Goal: Task Accomplishment & Management: Use online tool/utility

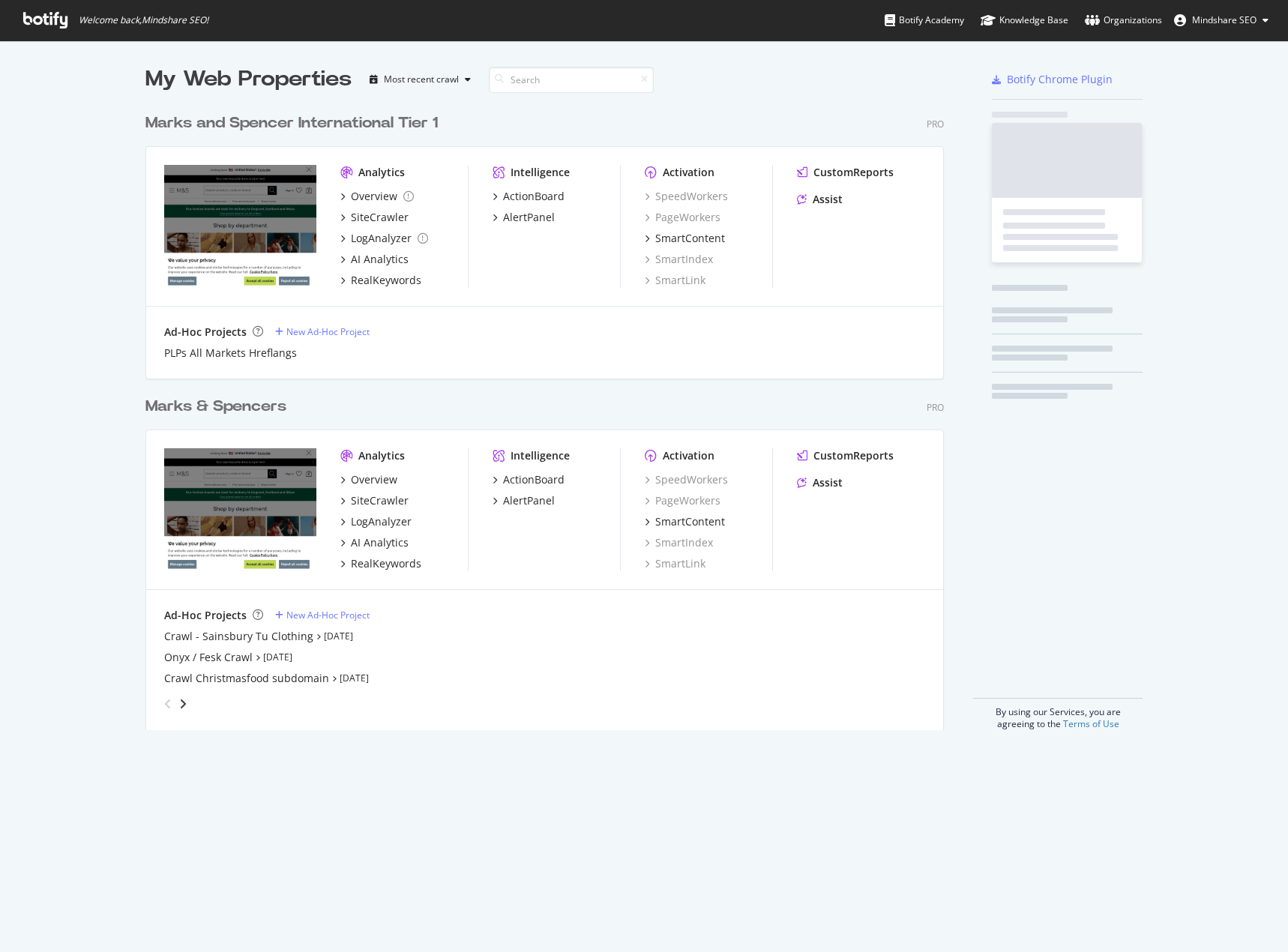
scroll to position [624, 799]
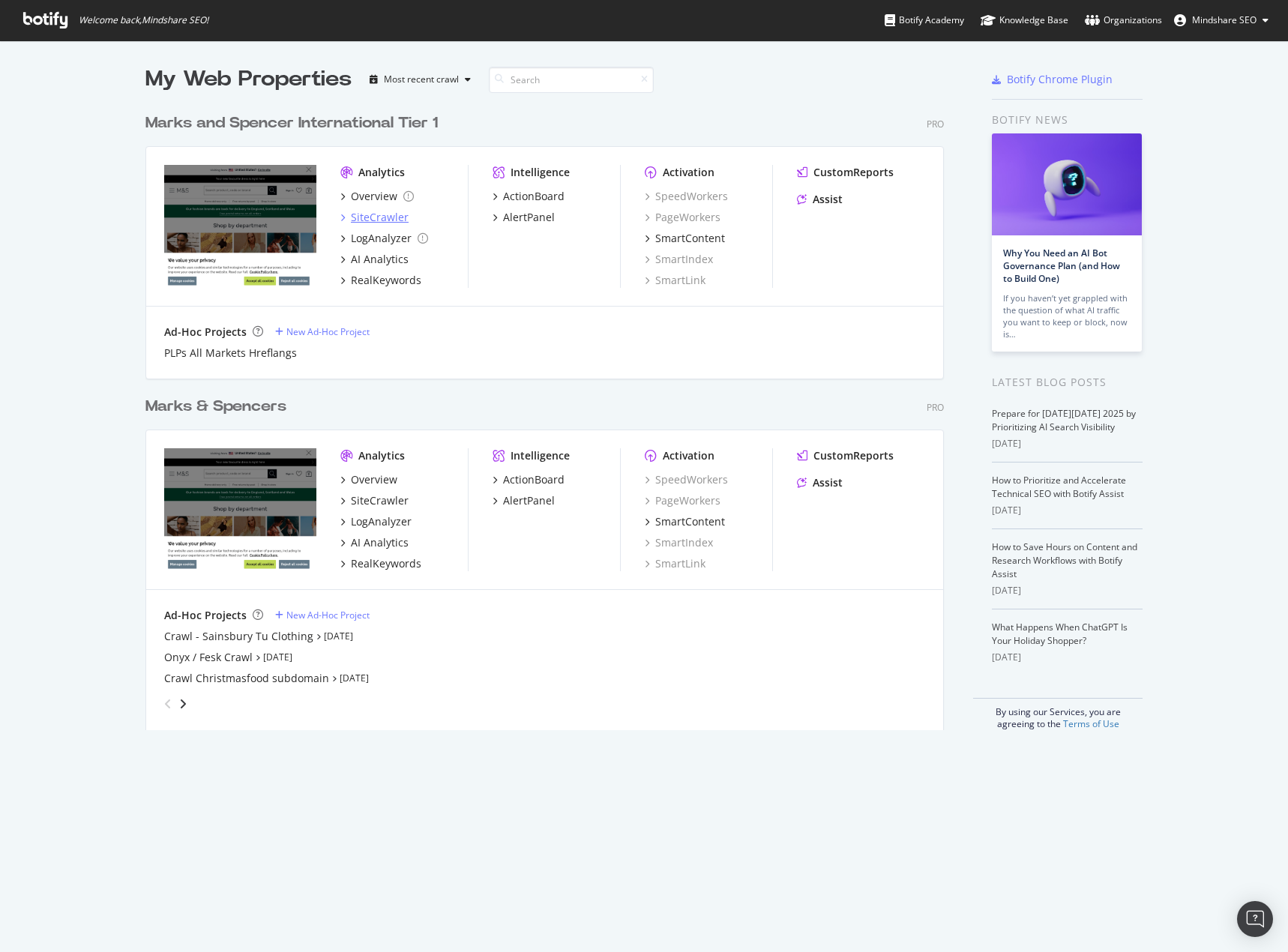
click at [363, 220] on div "SiteCrawler" at bounding box center [379, 217] width 58 height 15
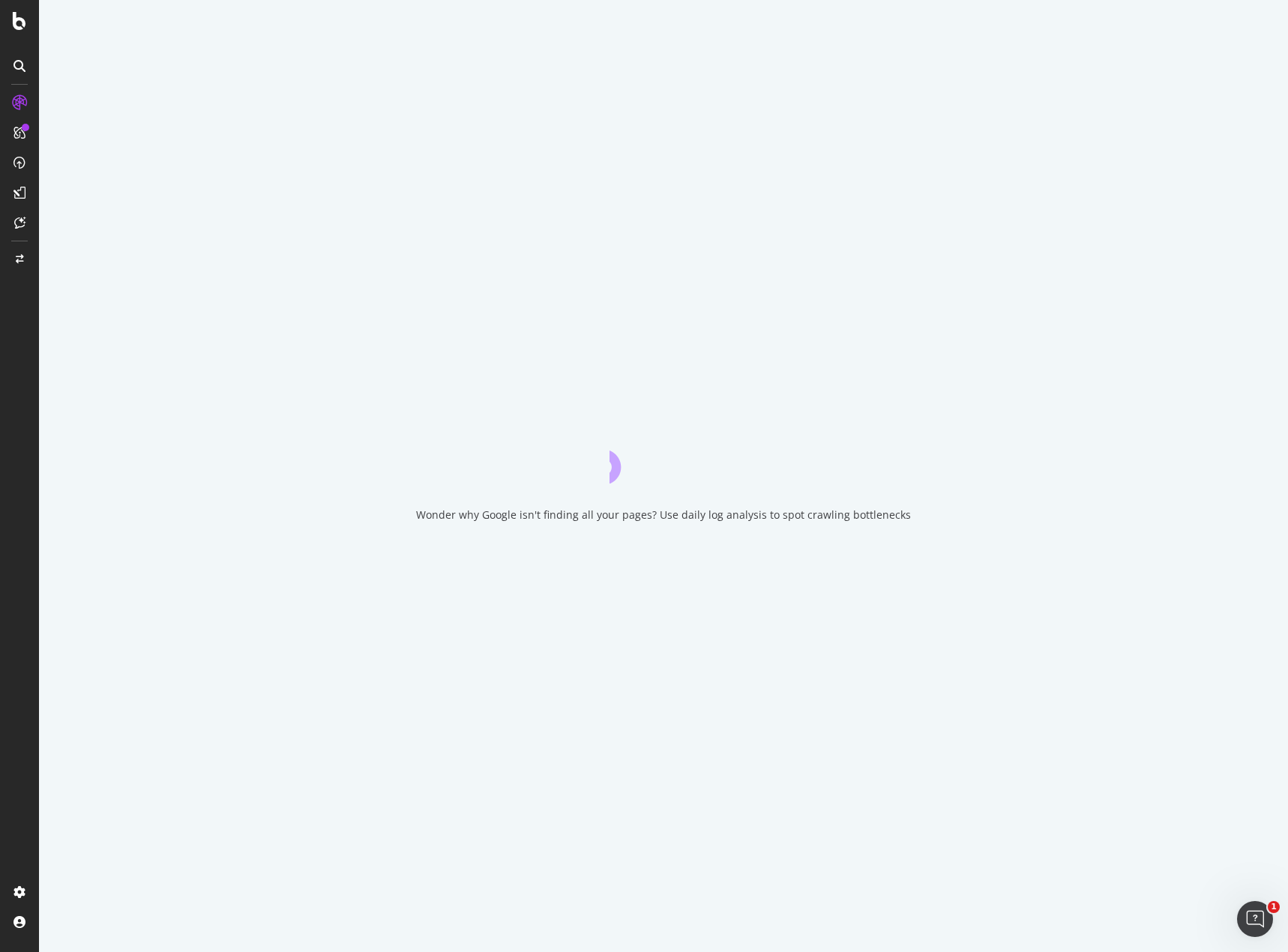
click at [126, 174] on div "Wonder why Google isn't finding all your pages? Use daily log analysis to spot …" at bounding box center [663, 476] width 1249 height 952
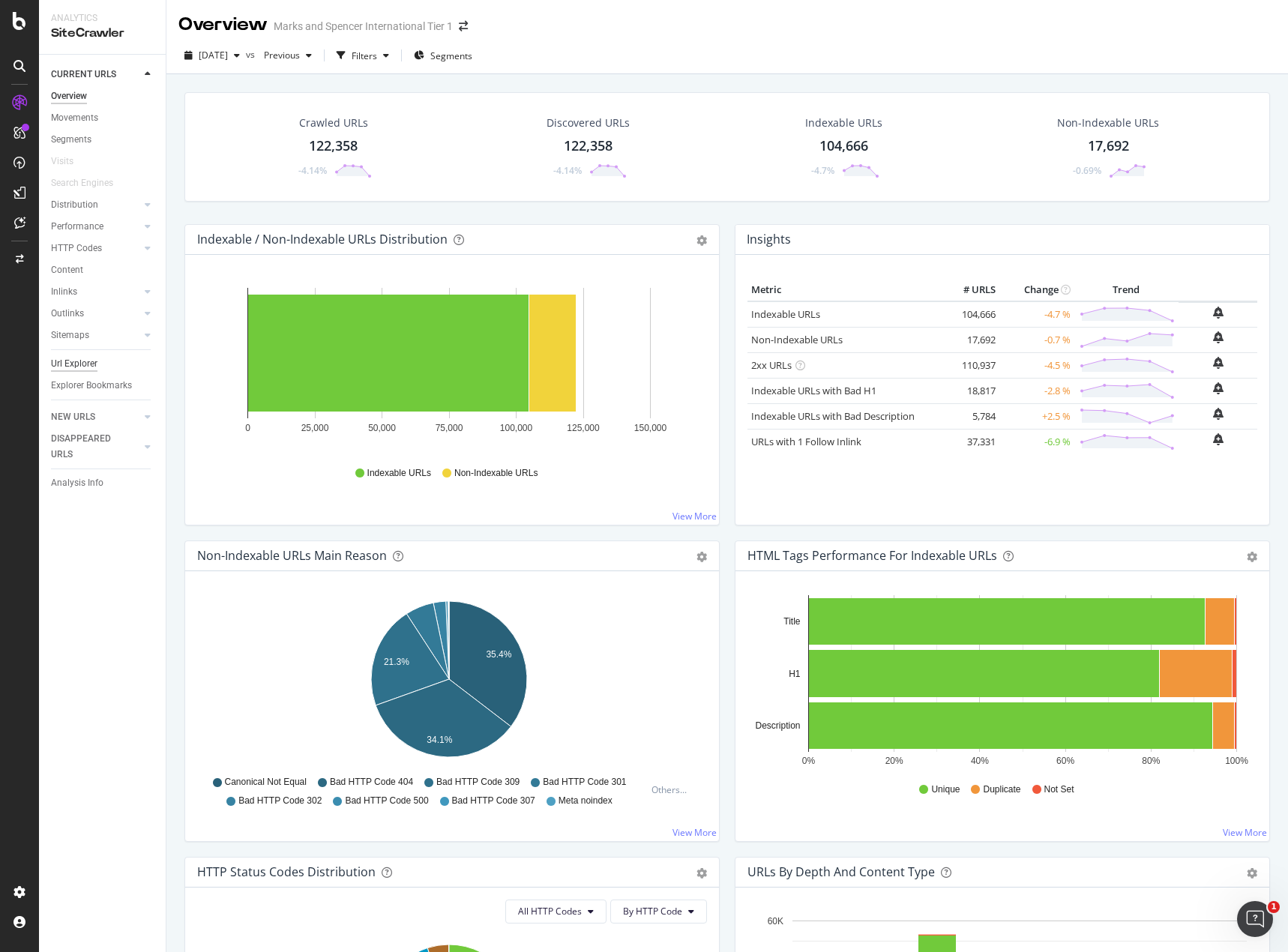
click at [67, 364] on div "Url Explorer" at bounding box center [74, 364] width 47 height 16
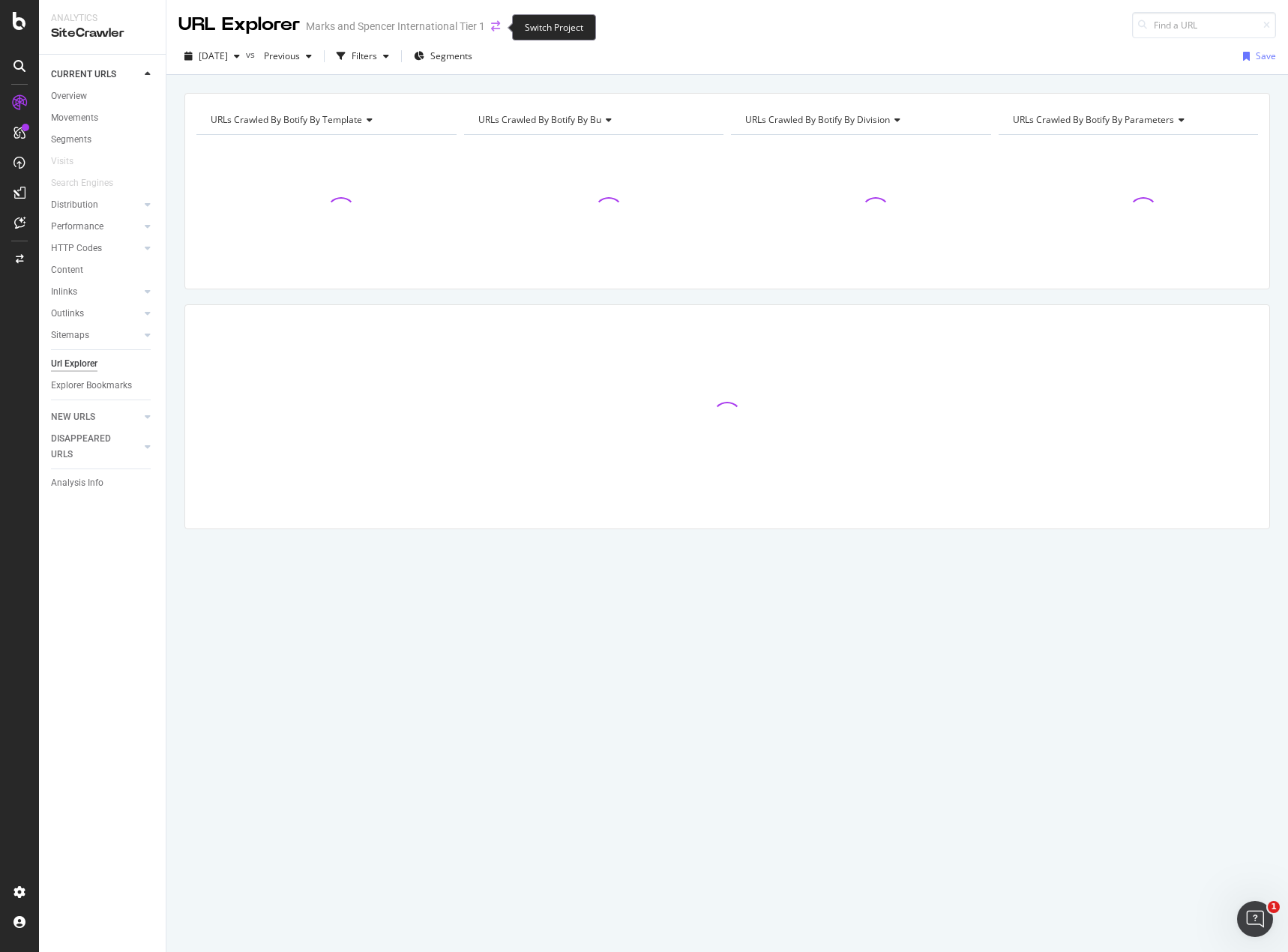
click at [494, 24] on icon "arrow-right-arrow-left" at bounding box center [495, 26] width 9 height 10
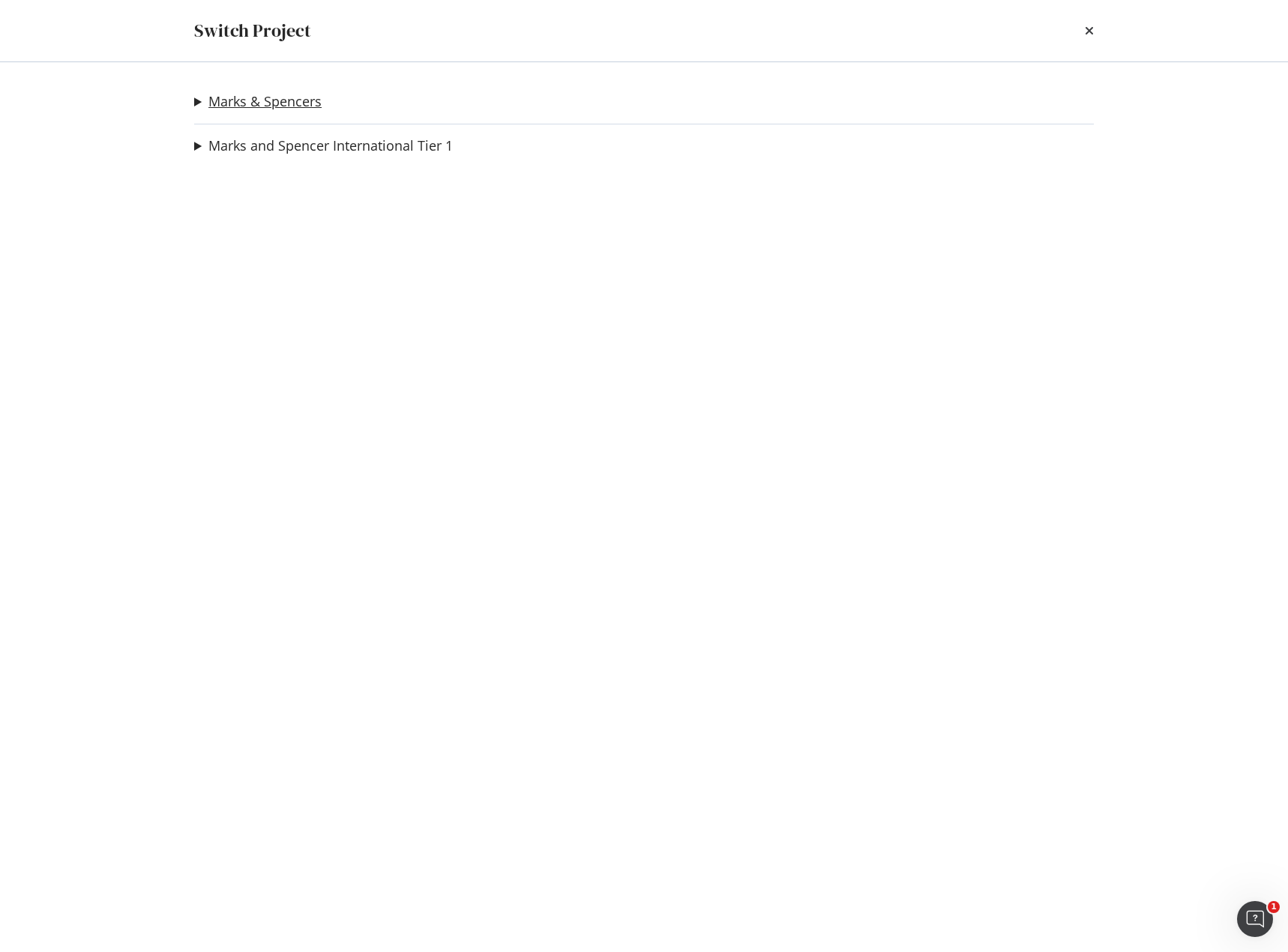
click at [234, 96] on link "Marks & Spencers" at bounding box center [265, 102] width 113 height 16
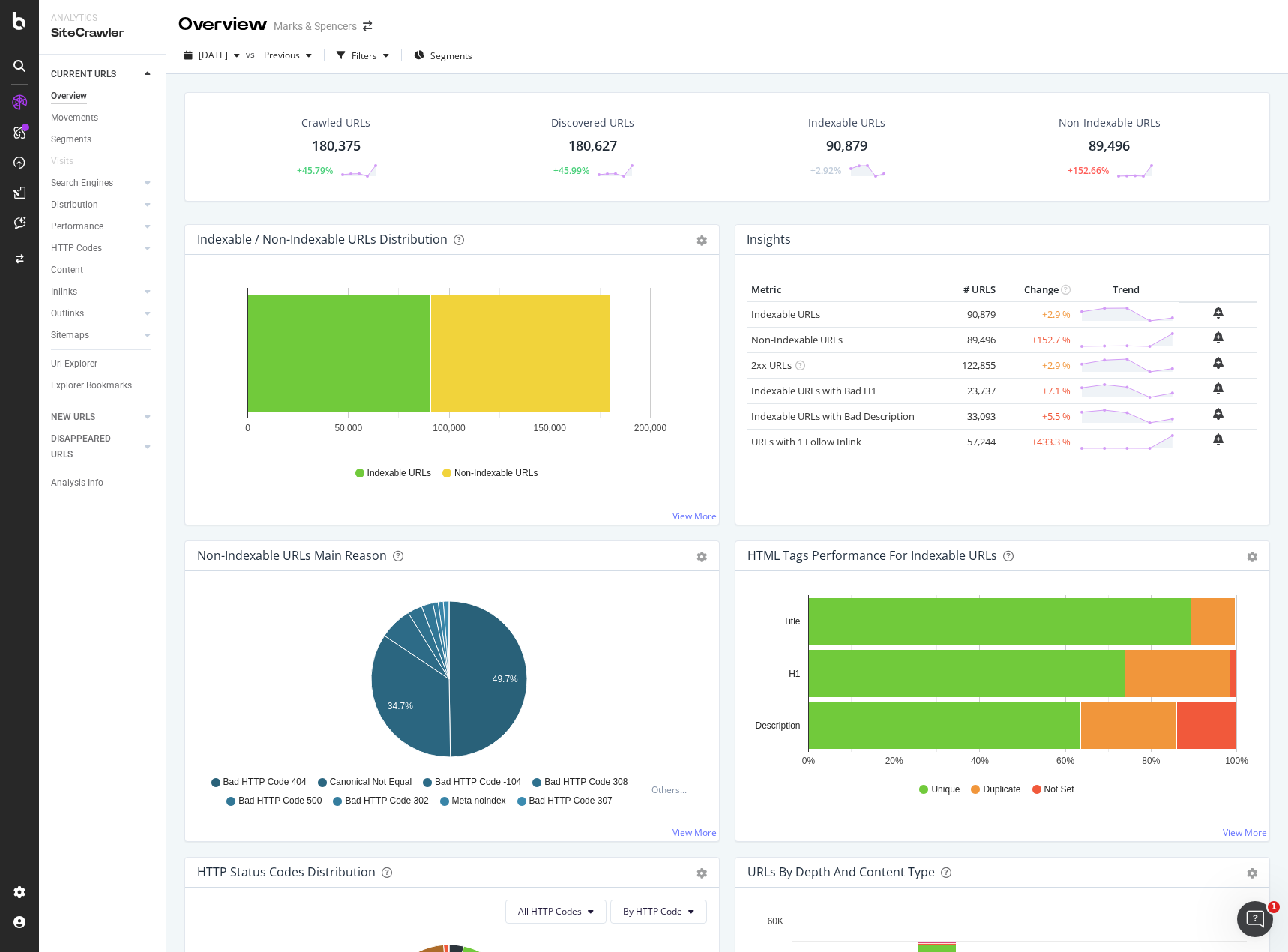
click at [323, 140] on div "180,375" at bounding box center [336, 146] width 49 height 20
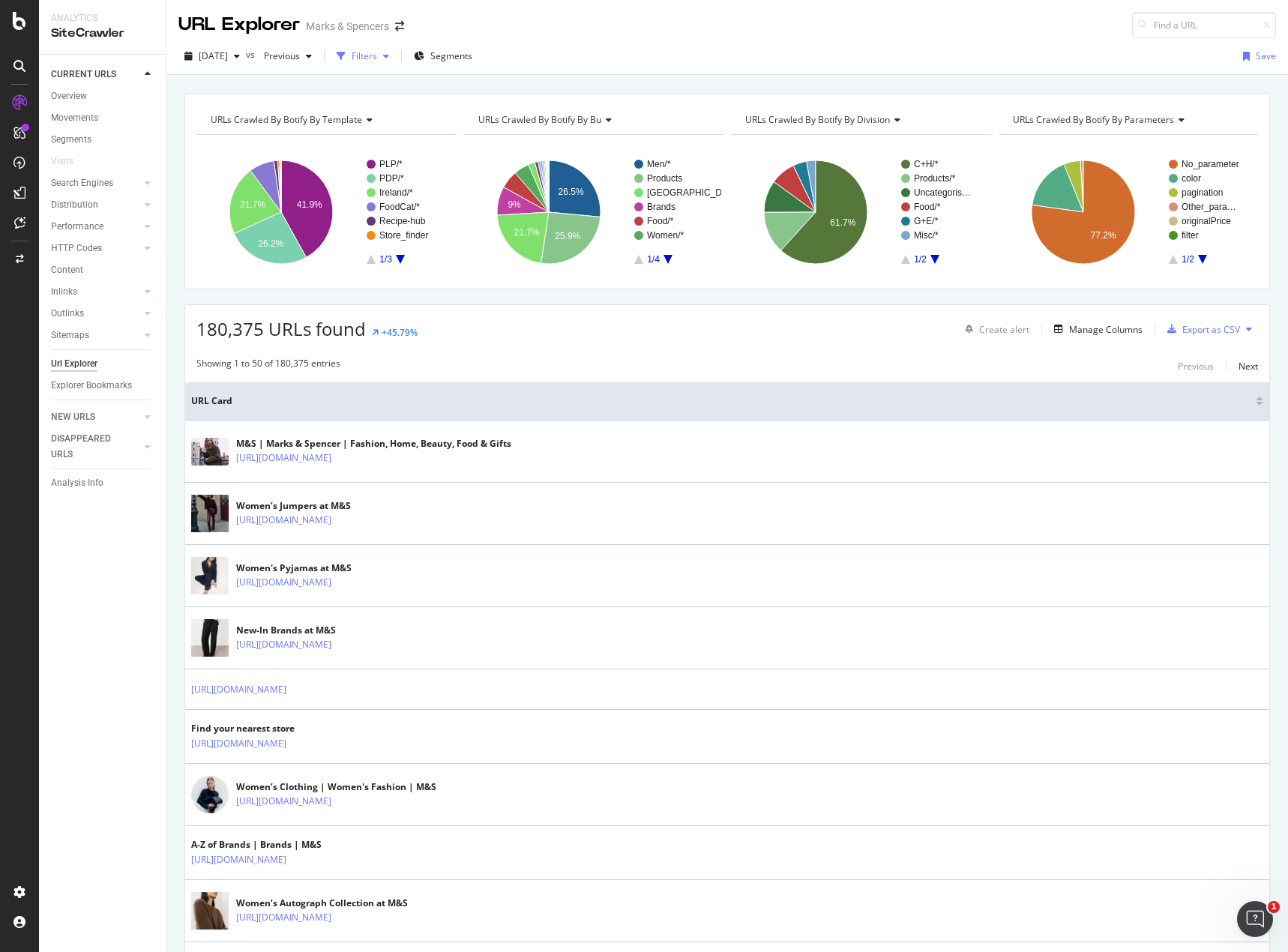
click at [377, 58] on div "Filters" at bounding box center [364, 56] width 25 height 13
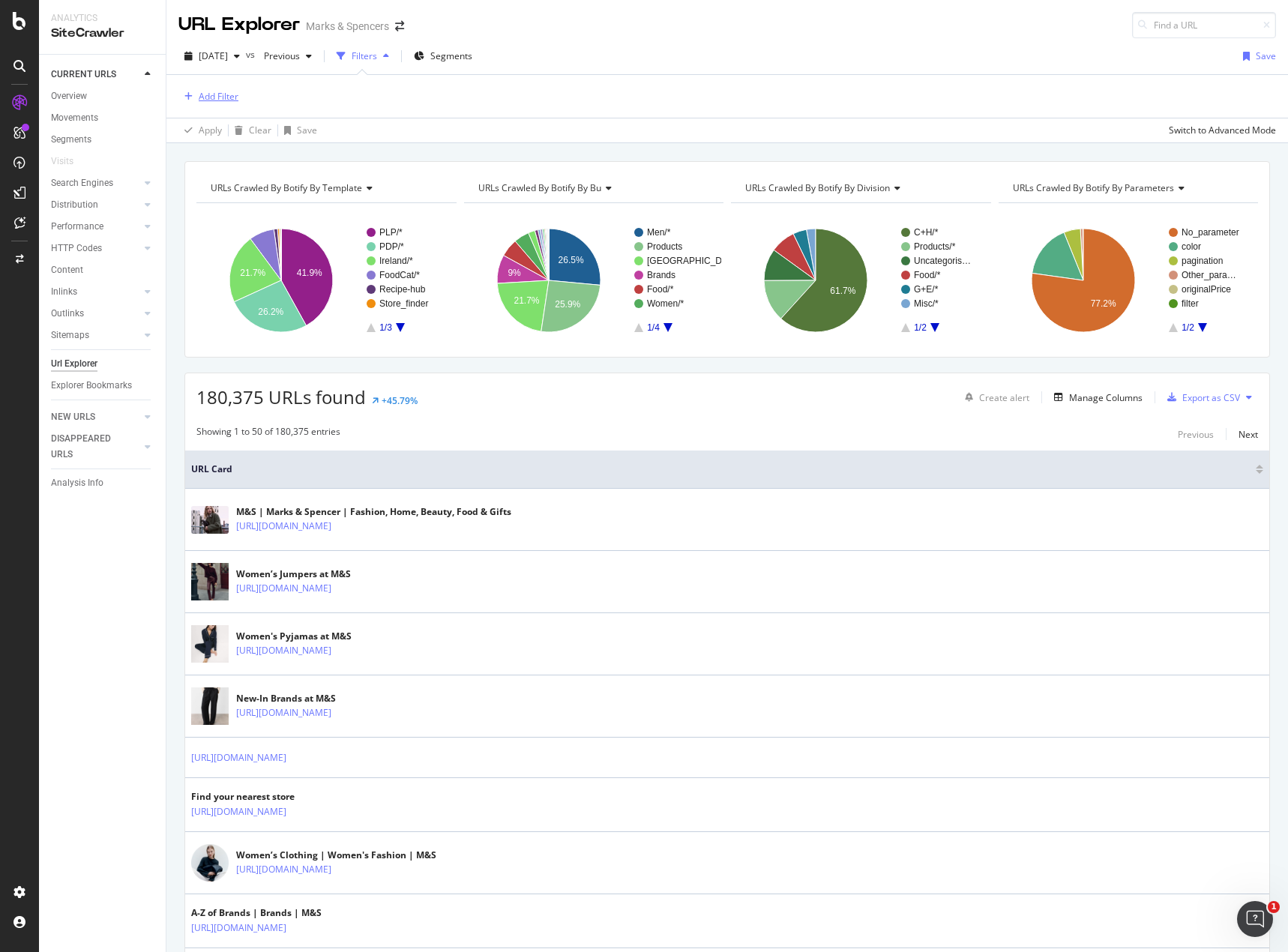
click at [227, 103] on div "Add Filter" at bounding box center [219, 96] width 39 height 13
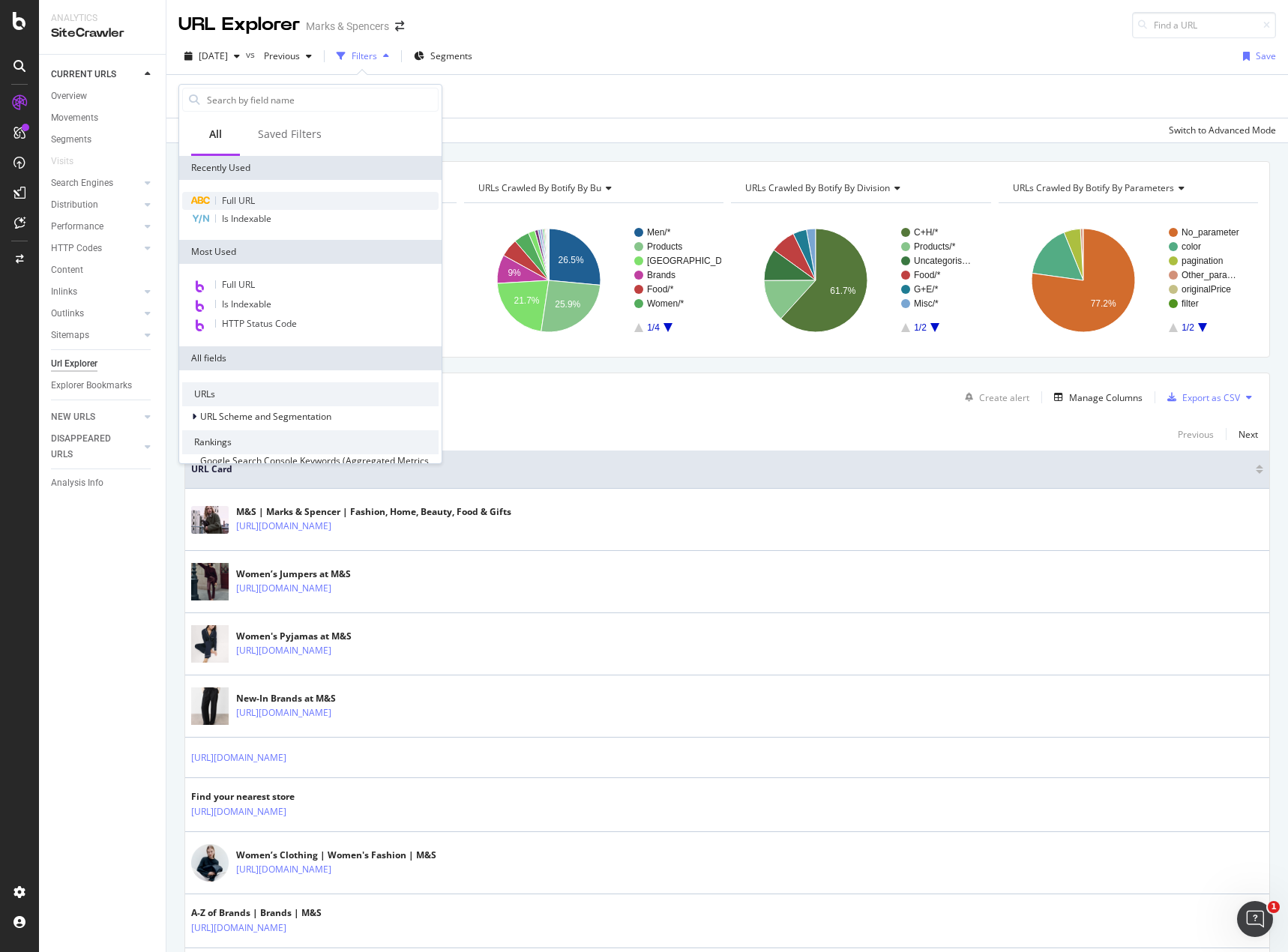
click at [276, 193] on div "Full URL" at bounding box center [310, 201] width 257 height 18
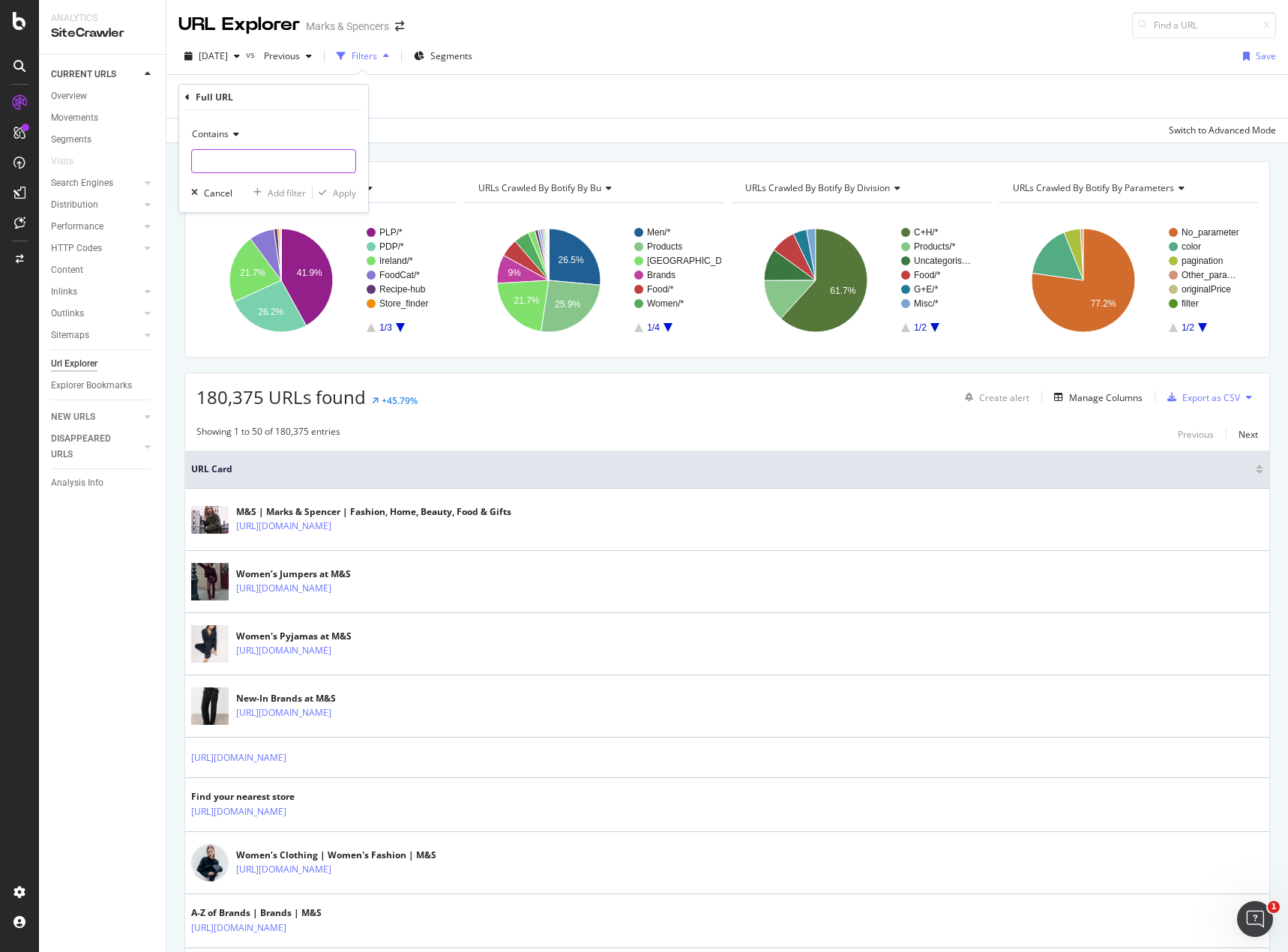
click at [283, 156] on input "text" at bounding box center [273, 161] width 163 height 24
type input "cycling"
click at [344, 197] on div "Apply" at bounding box center [344, 193] width 23 height 13
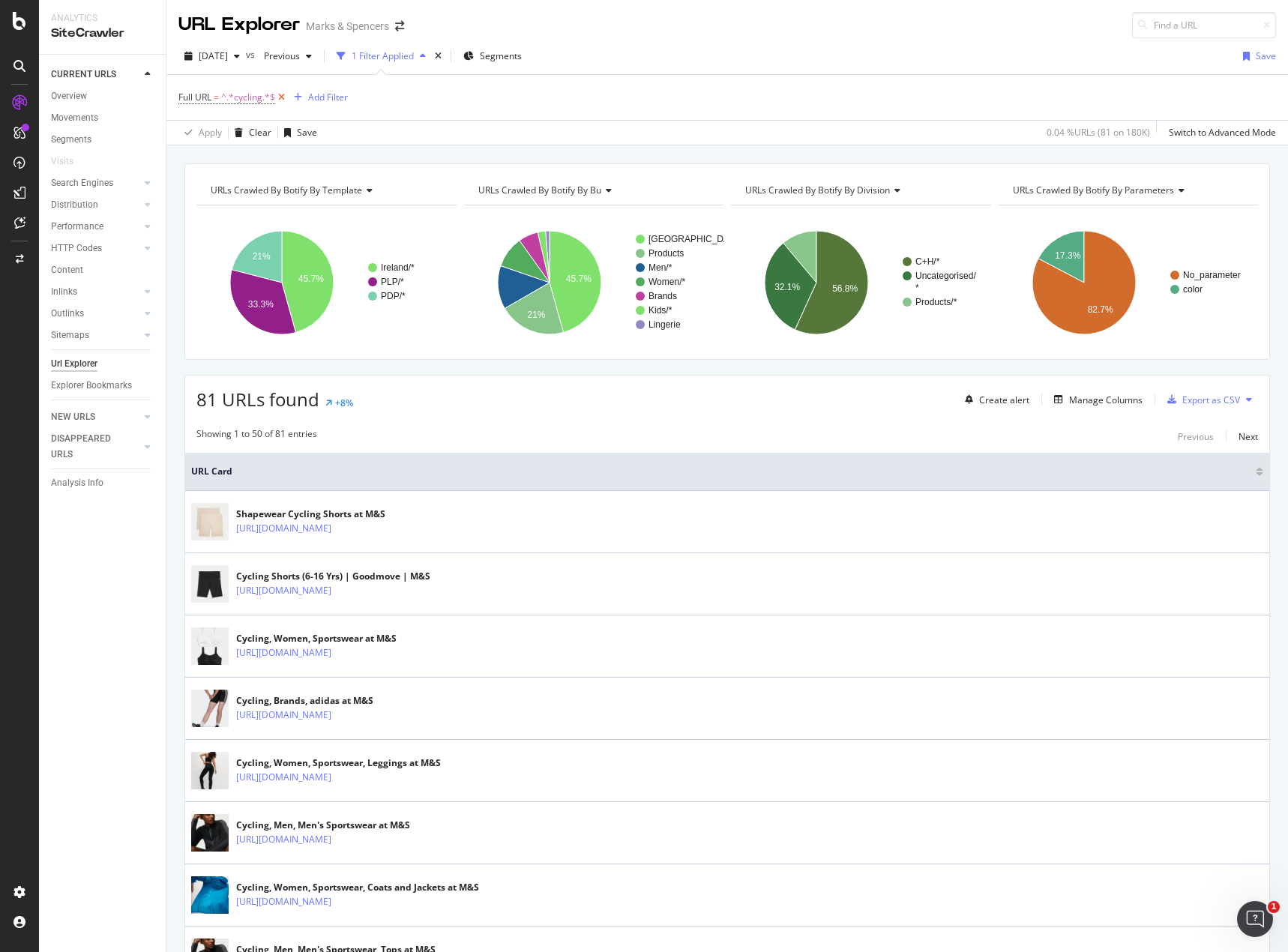
click at [282, 100] on icon at bounding box center [281, 97] width 13 height 15
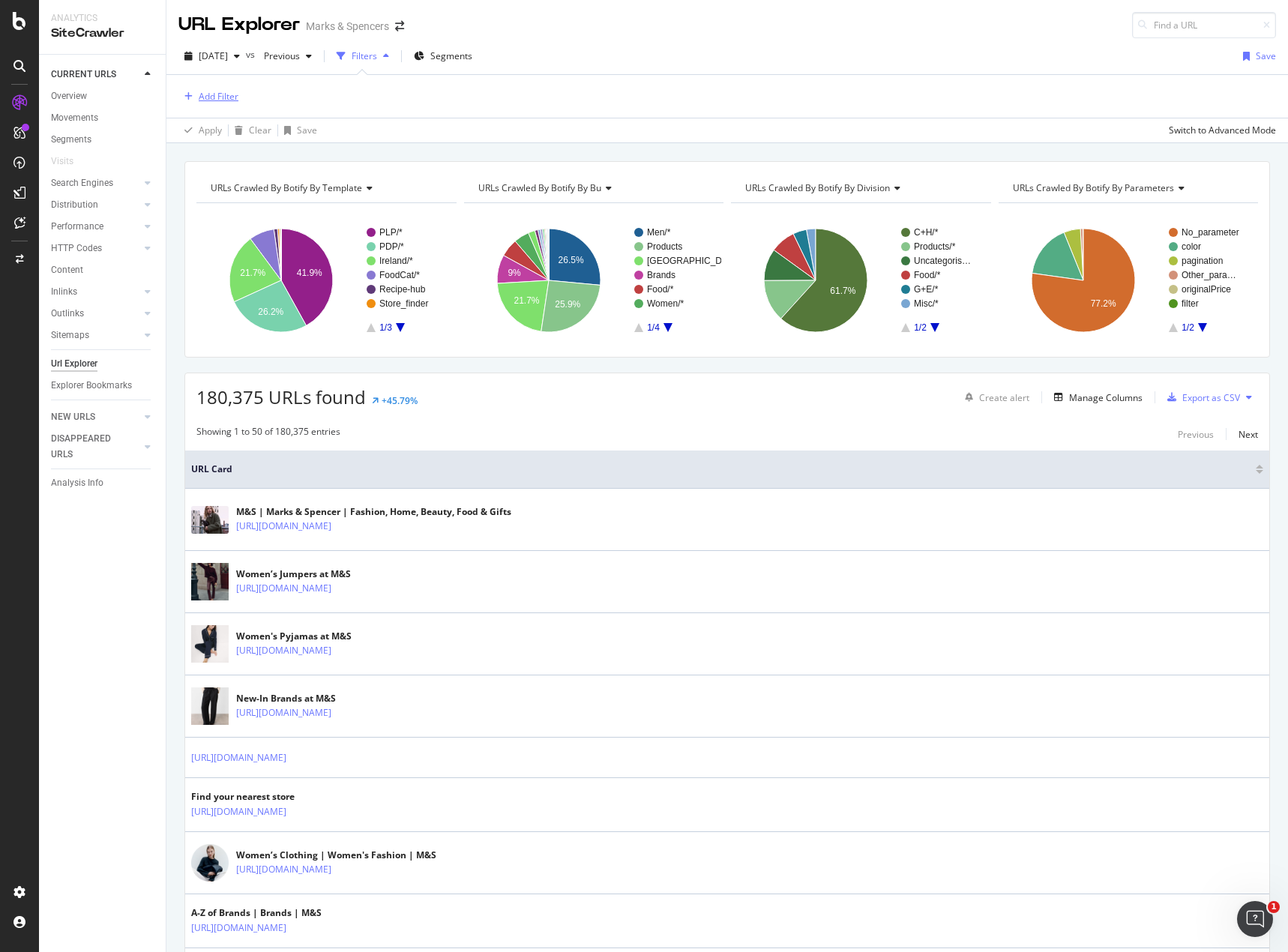
click at [216, 92] on div "Add Filter" at bounding box center [219, 96] width 39 height 13
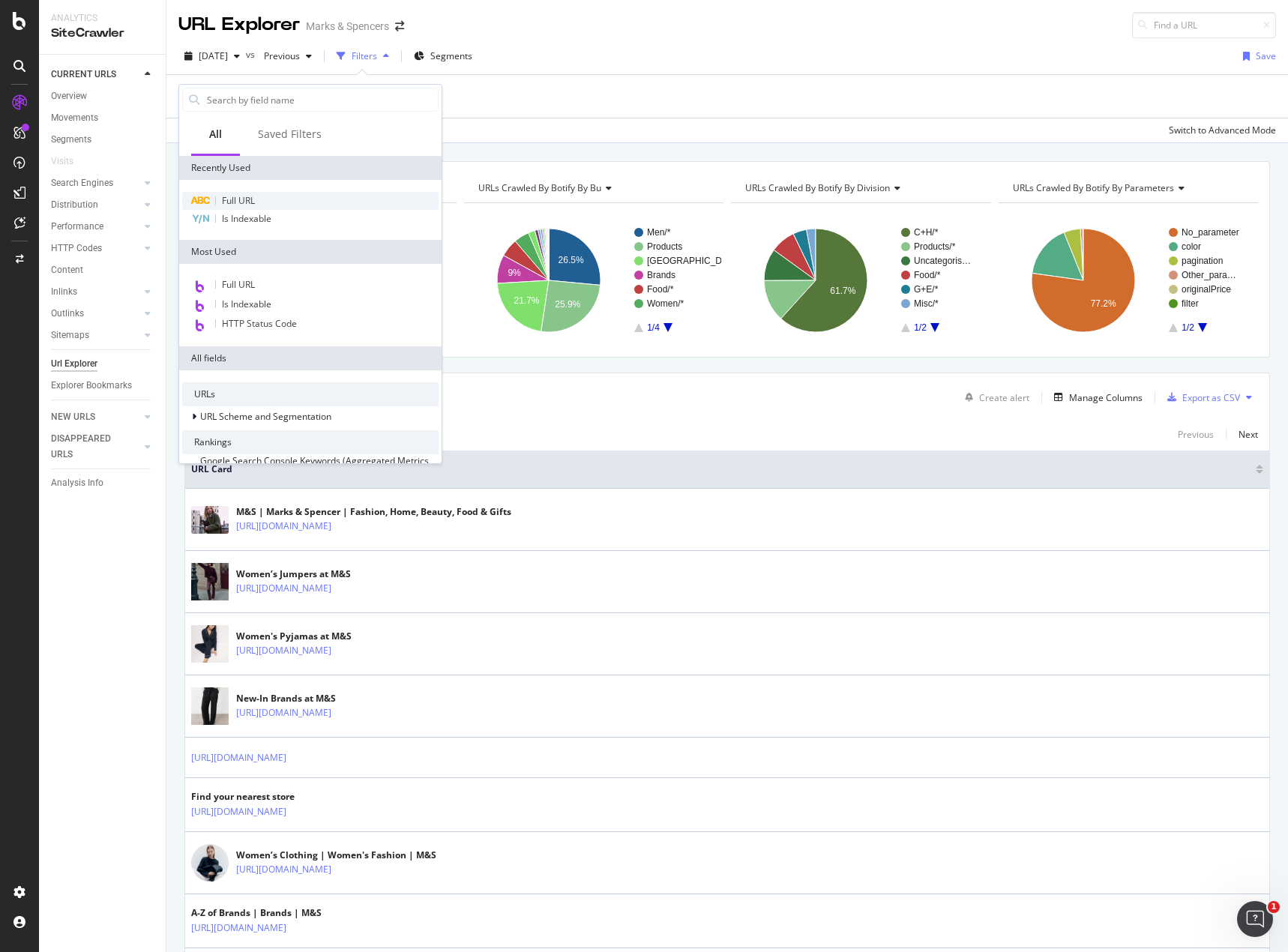
click at [257, 194] on div "Full URL" at bounding box center [310, 201] width 257 height 18
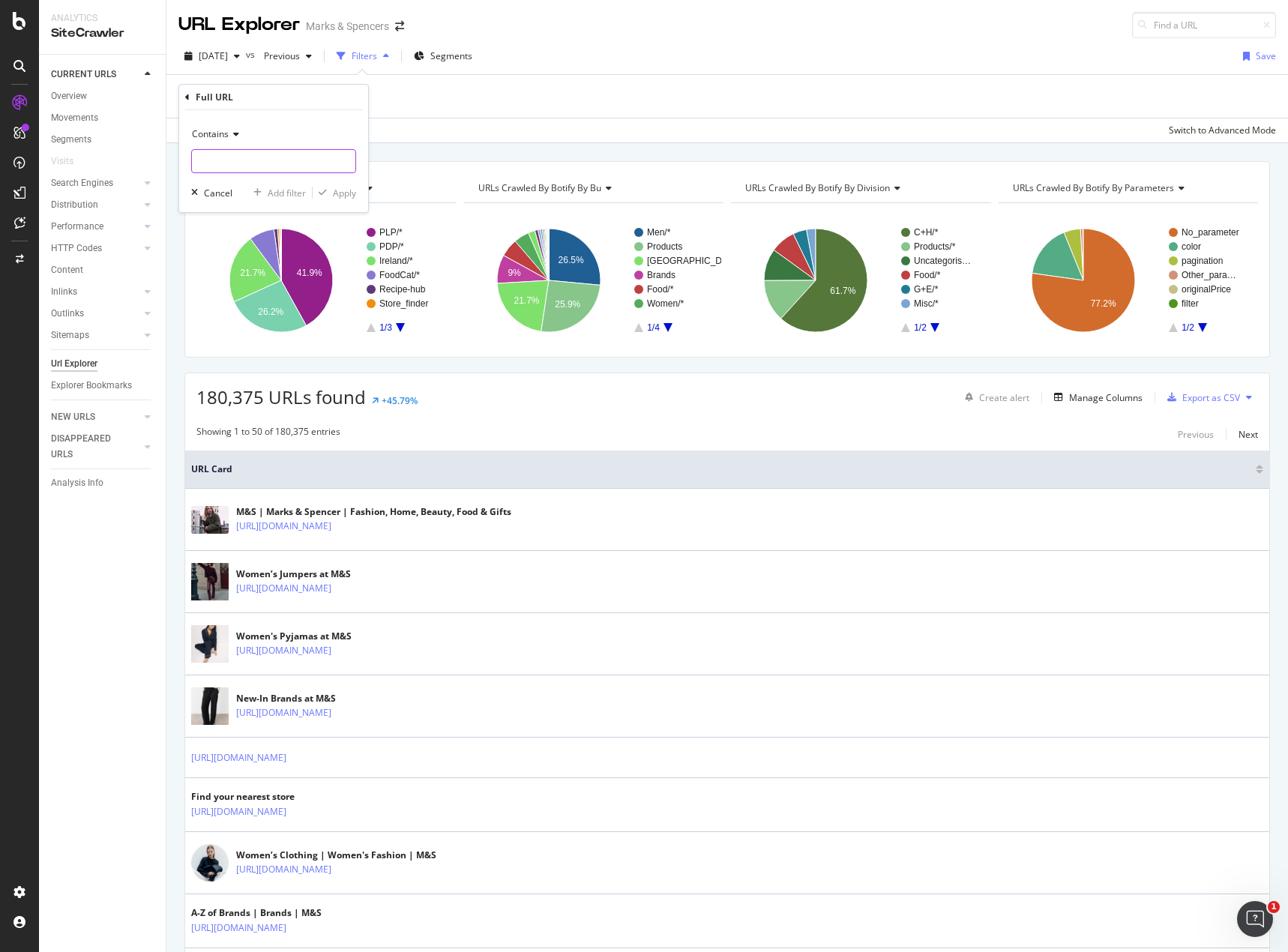
click at [276, 158] on input "text" at bounding box center [273, 161] width 163 height 24
click at [222, 133] on span "Contains" at bounding box center [210, 133] width 37 height 13
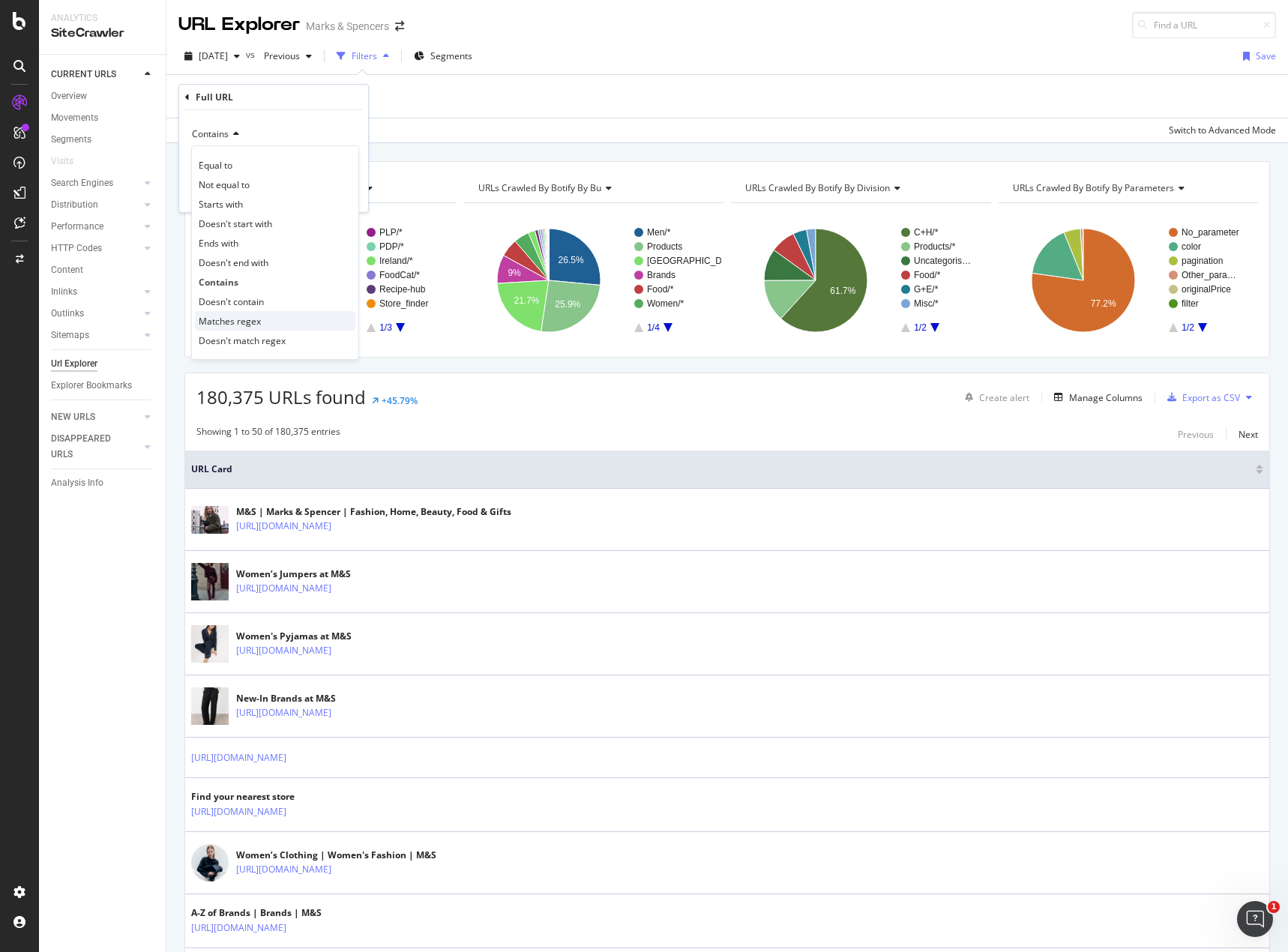
click at [239, 320] on span "Matches regex" at bounding box center [230, 321] width 62 height 13
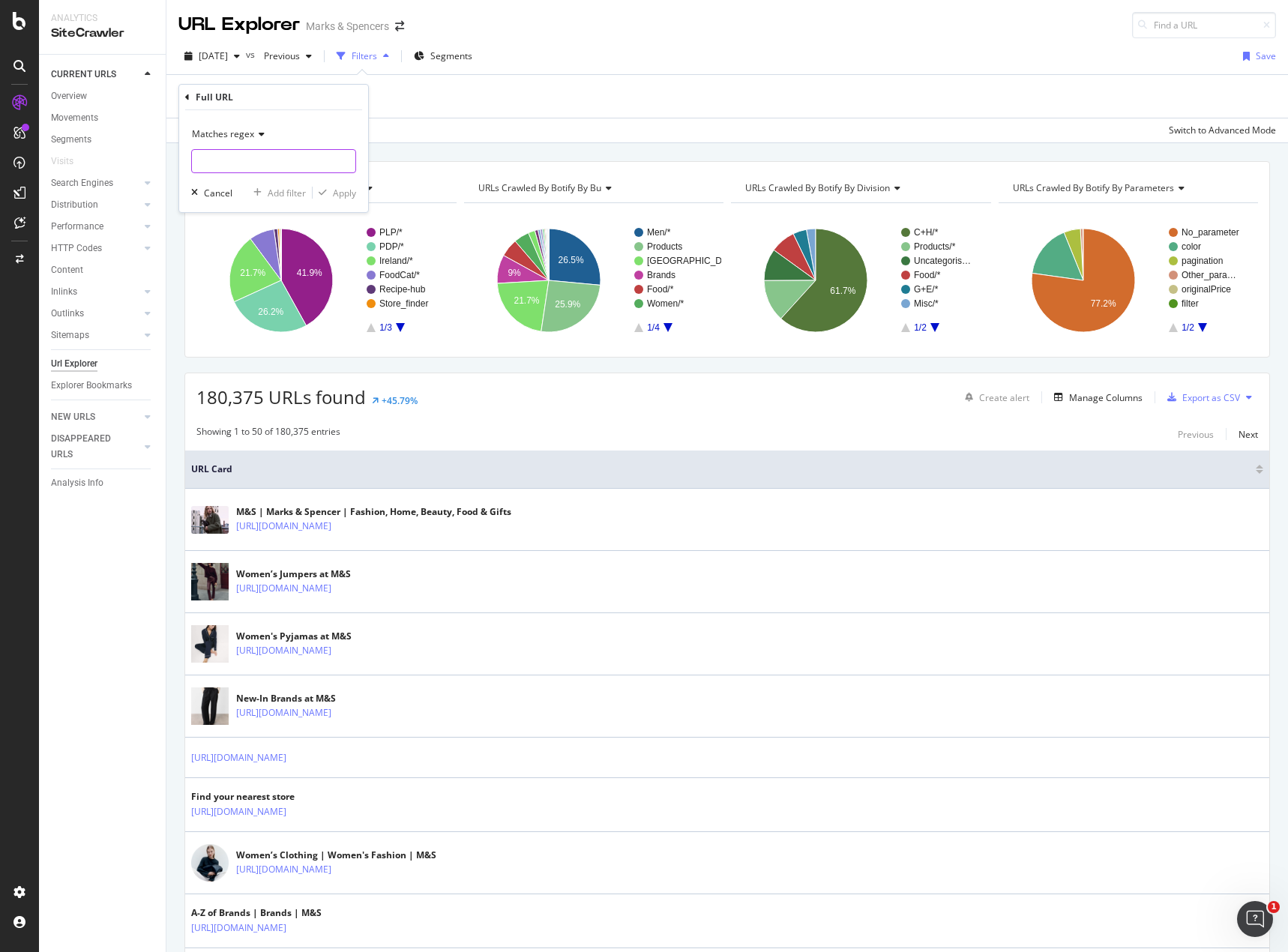
click at [235, 153] on input "text" at bounding box center [273, 161] width 163 height 24
paste input "/fs5/gym|/fs5/running|/fs5/walking|/fs5/yoga|/fs5/golf|/fs5/pilates|/fs5/cyclin…"
type input "/fs5/gym|/fs5/running|/fs5/walking|/fs5/yoga|/fs5/golf|/fs5/pilates|/fs5/cyclin…"
click at [329, 202] on div "Matches regex /fs5/gym|/fs5/running|/fs5/walking|/fs5/yoga|/fs5/golf|/fs5/pilat…" at bounding box center [273, 161] width 189 height 102
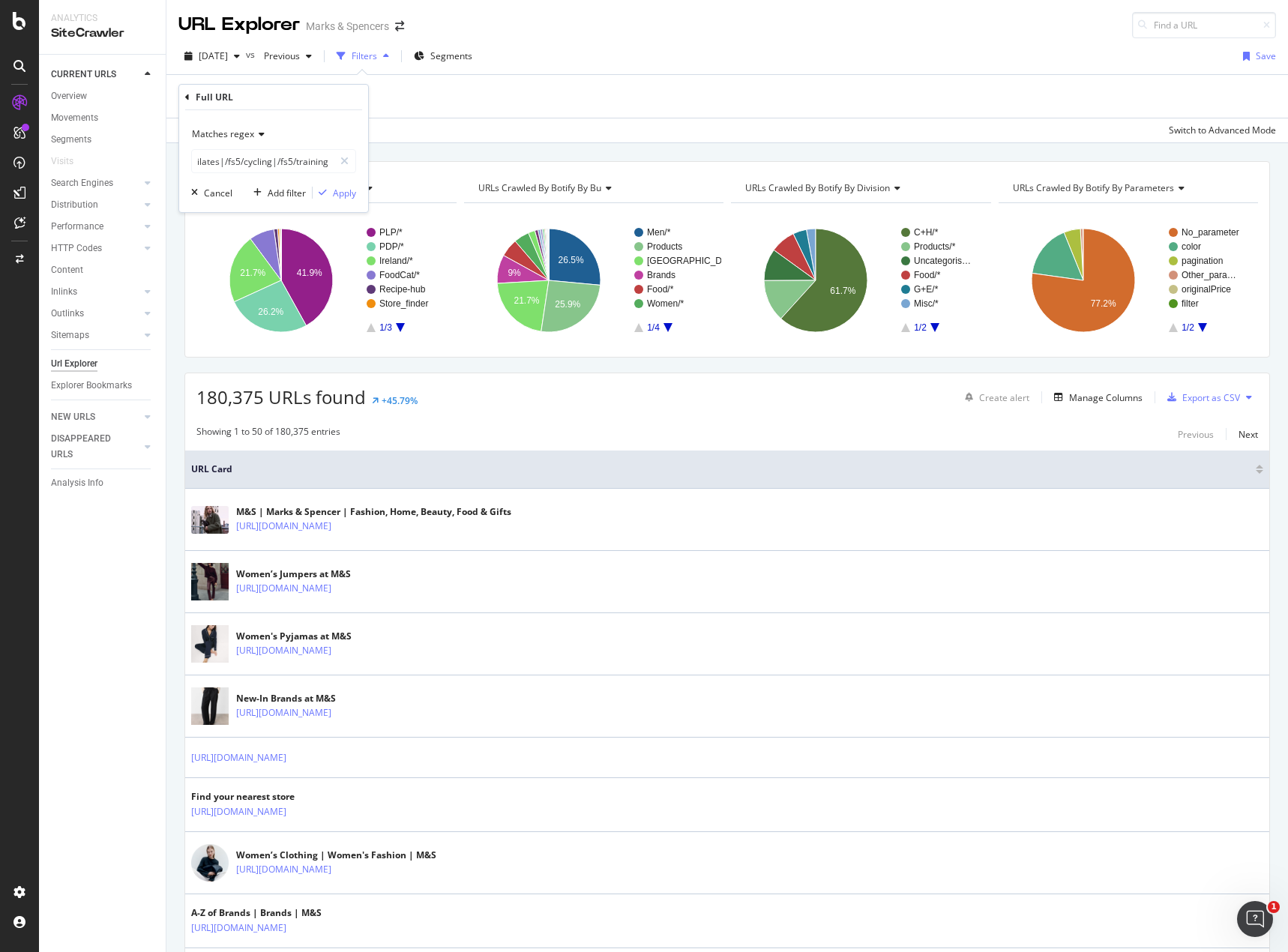
scroll to position [0, 0]
click at [334, 200] on div "Apply" at bounding box center [334, 192] width 43 height 13
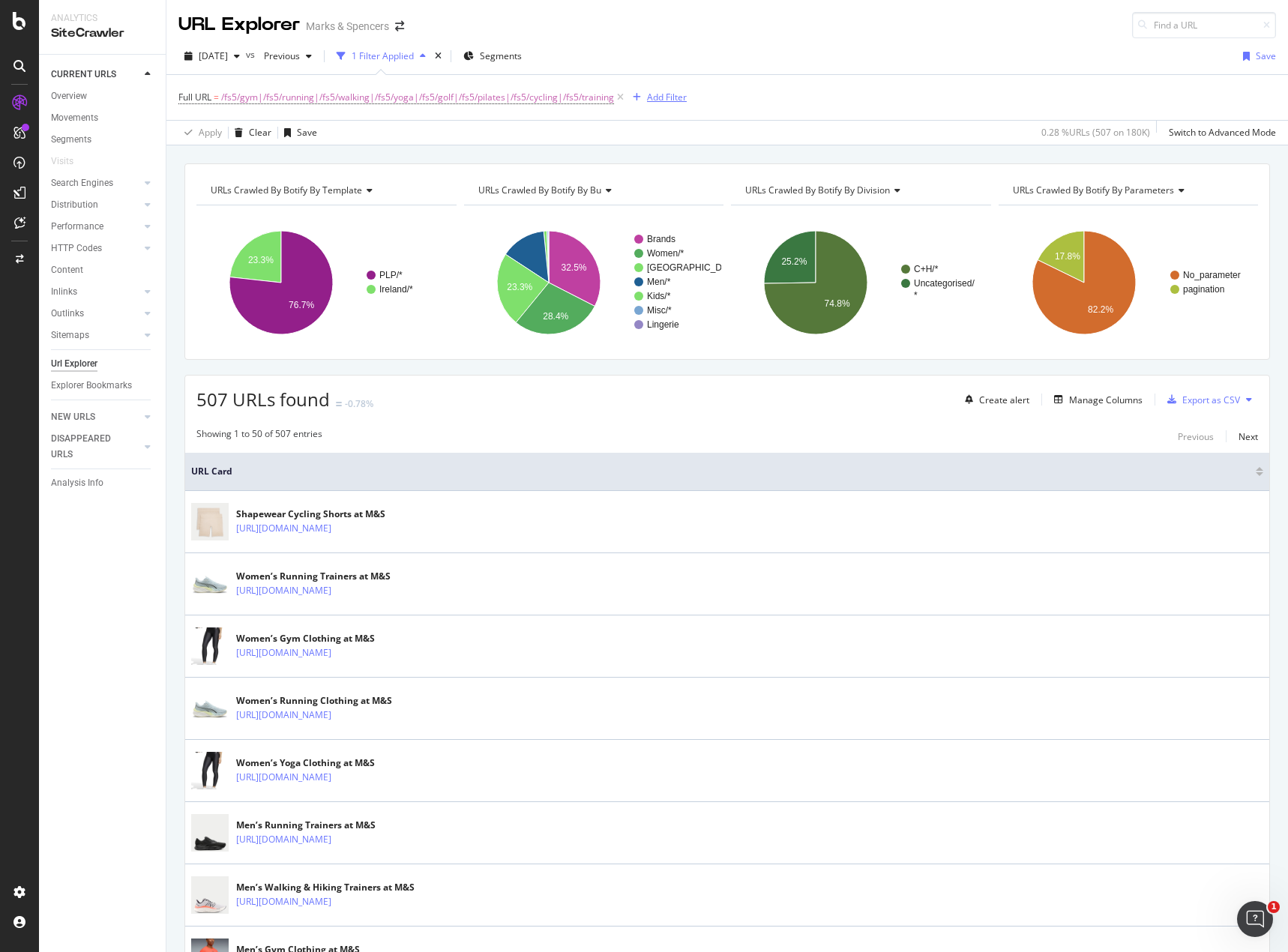
click at [662, 94] on div "Add Filter" at bounding box center [667, 97] width 39 height 13
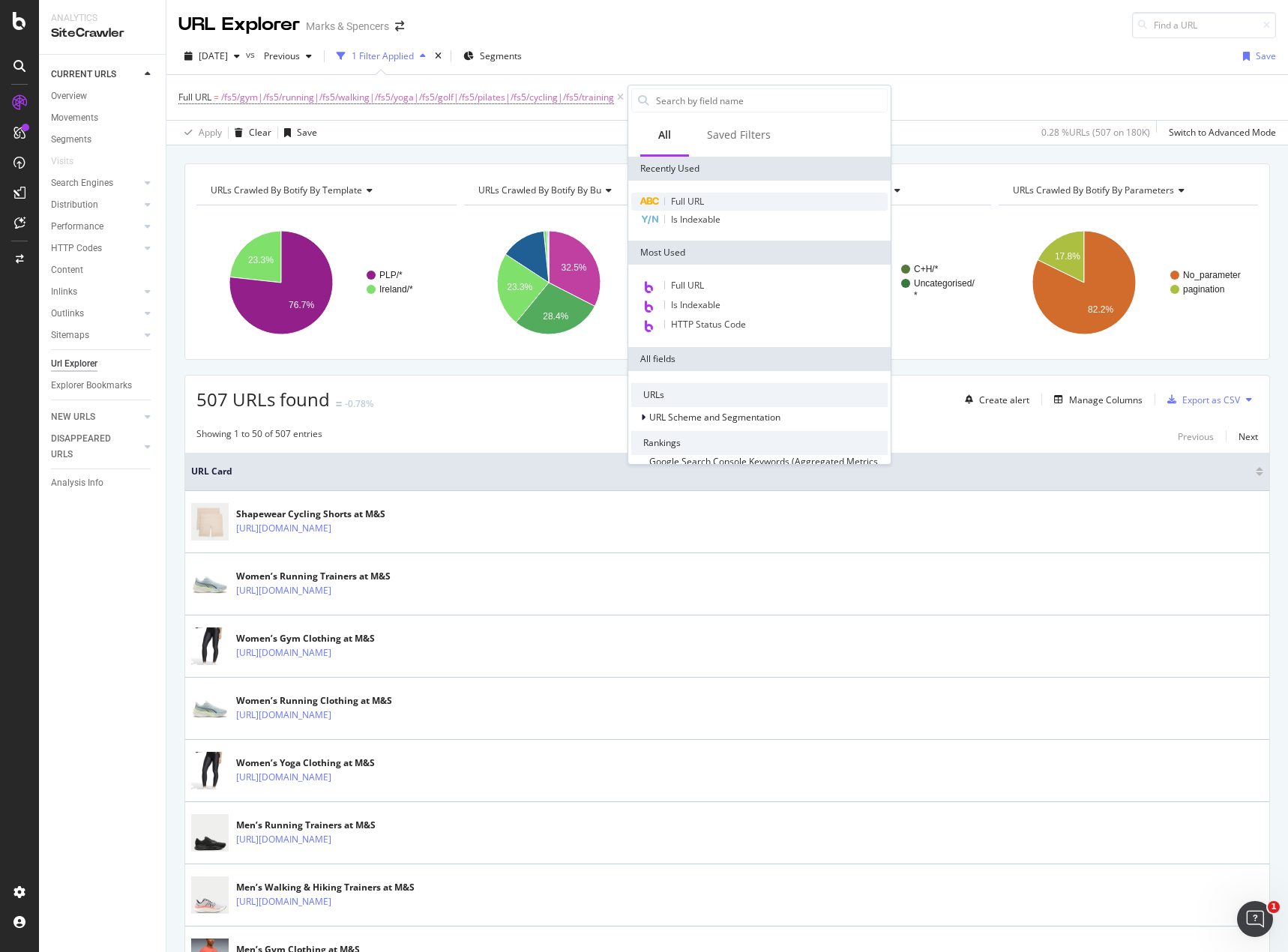
click at [685, 196] on span "Full URL" at bounding box center [688, 201] width 33 height 13
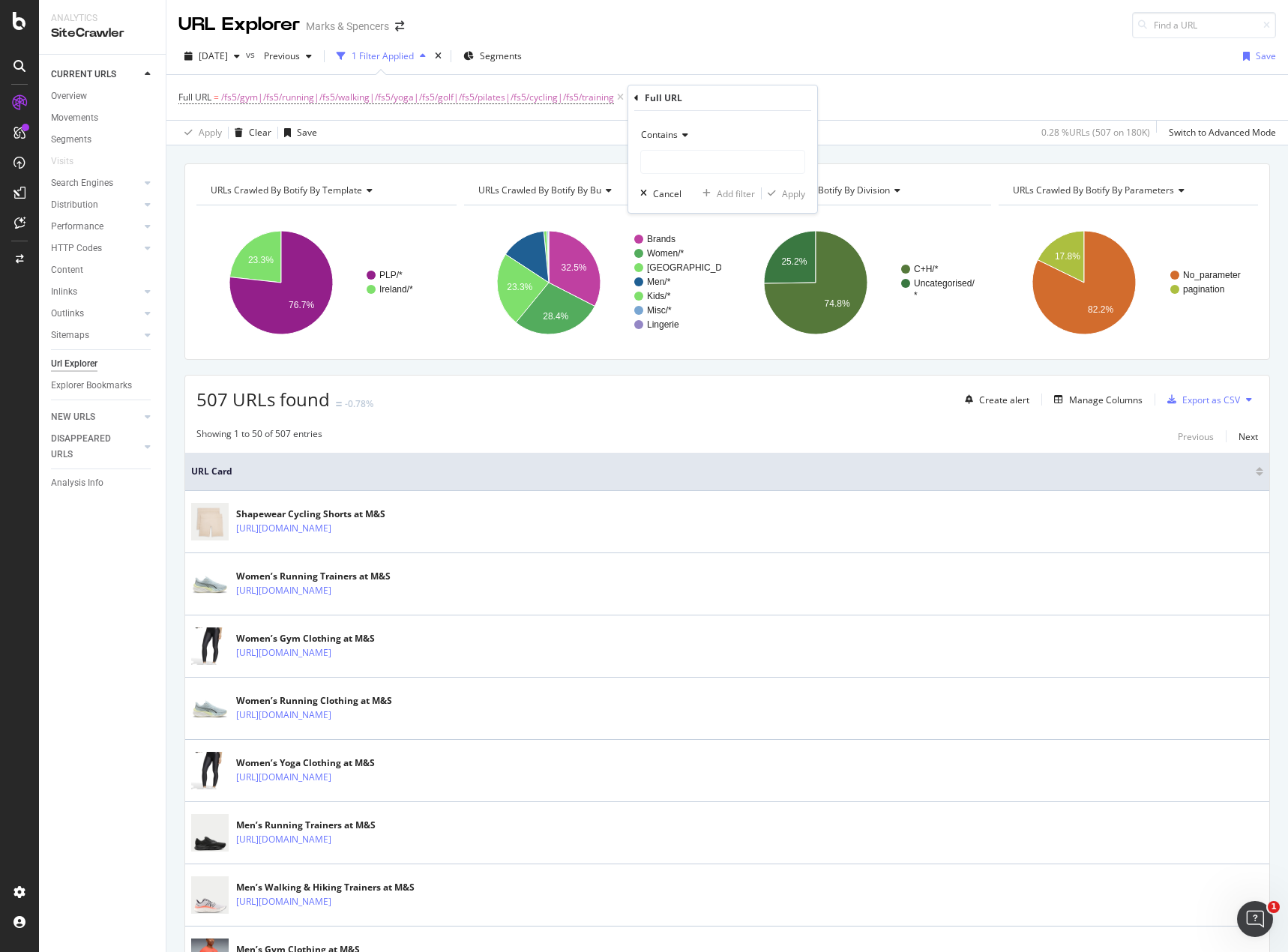
click at [671, 141] on div "Contains" at bounding box center [723, 135] width 165 height 24
click at [685, 307] on span "Doesn't contain" at bounding box center [680, 302] width 66 height 13
click at [690, 159] on input "text" at bounding box center [723, 162] width 163 height 24
type input "/sportswear/"
click at [794, 194] on div "Apply" at bounding box center [793, 193] width 23 height 13
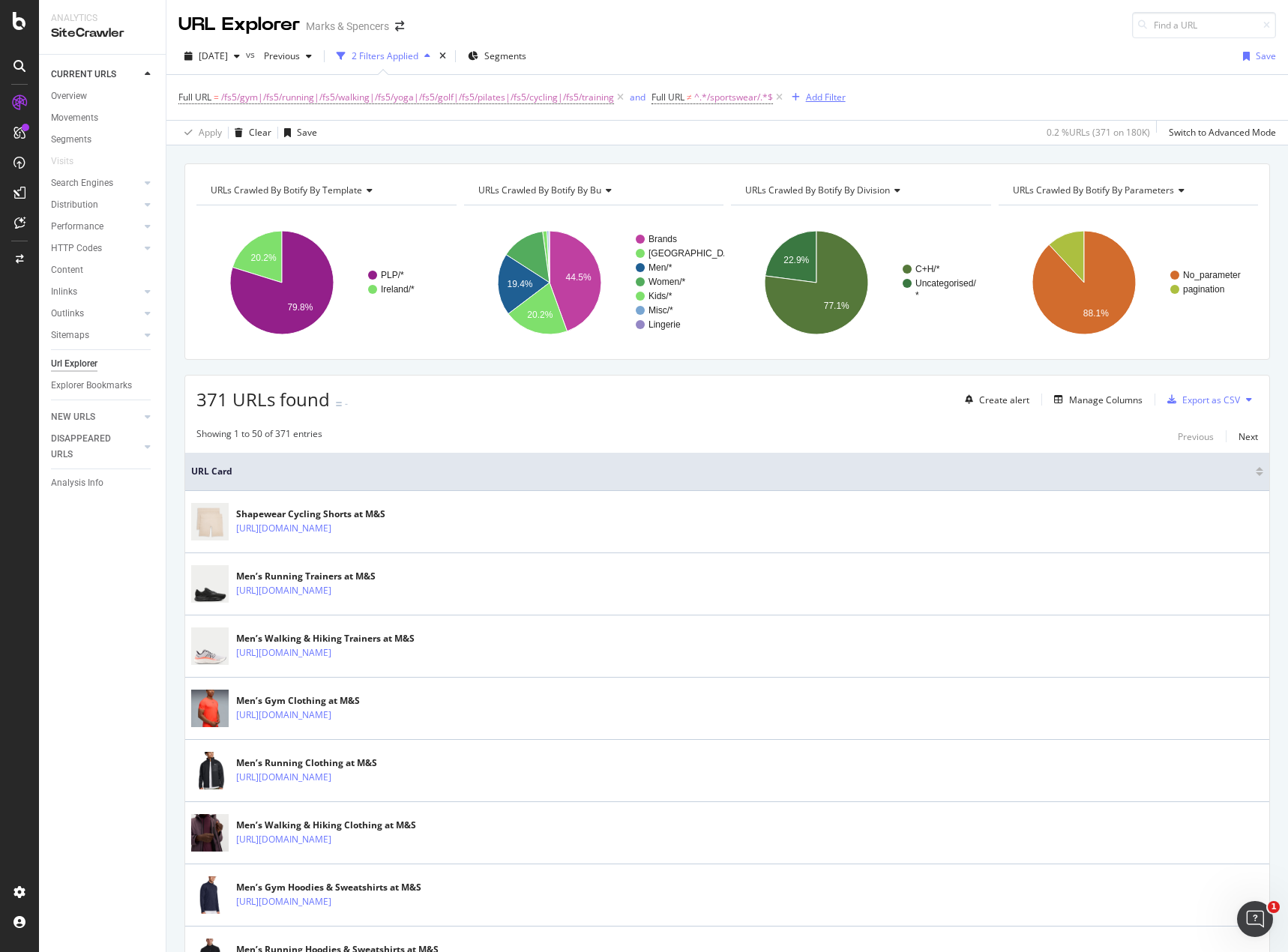
click at [817, 94] on div "Add Filter" at bounding box center [826, 97] width 39 height 13
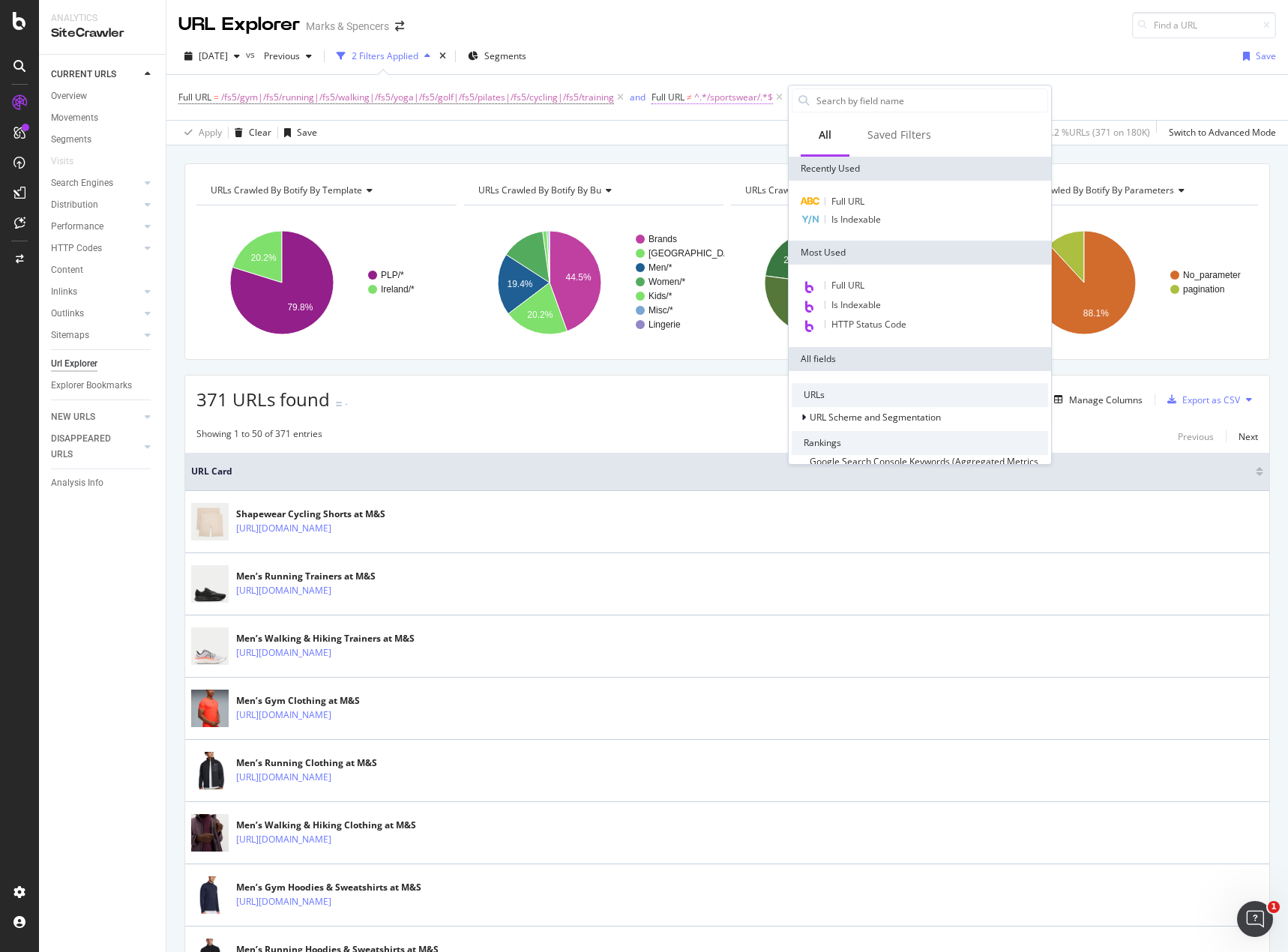
click at [700, 96] on span "^.*/sportswear/.*$" at bounding box center [734, 97] width 79 height 21
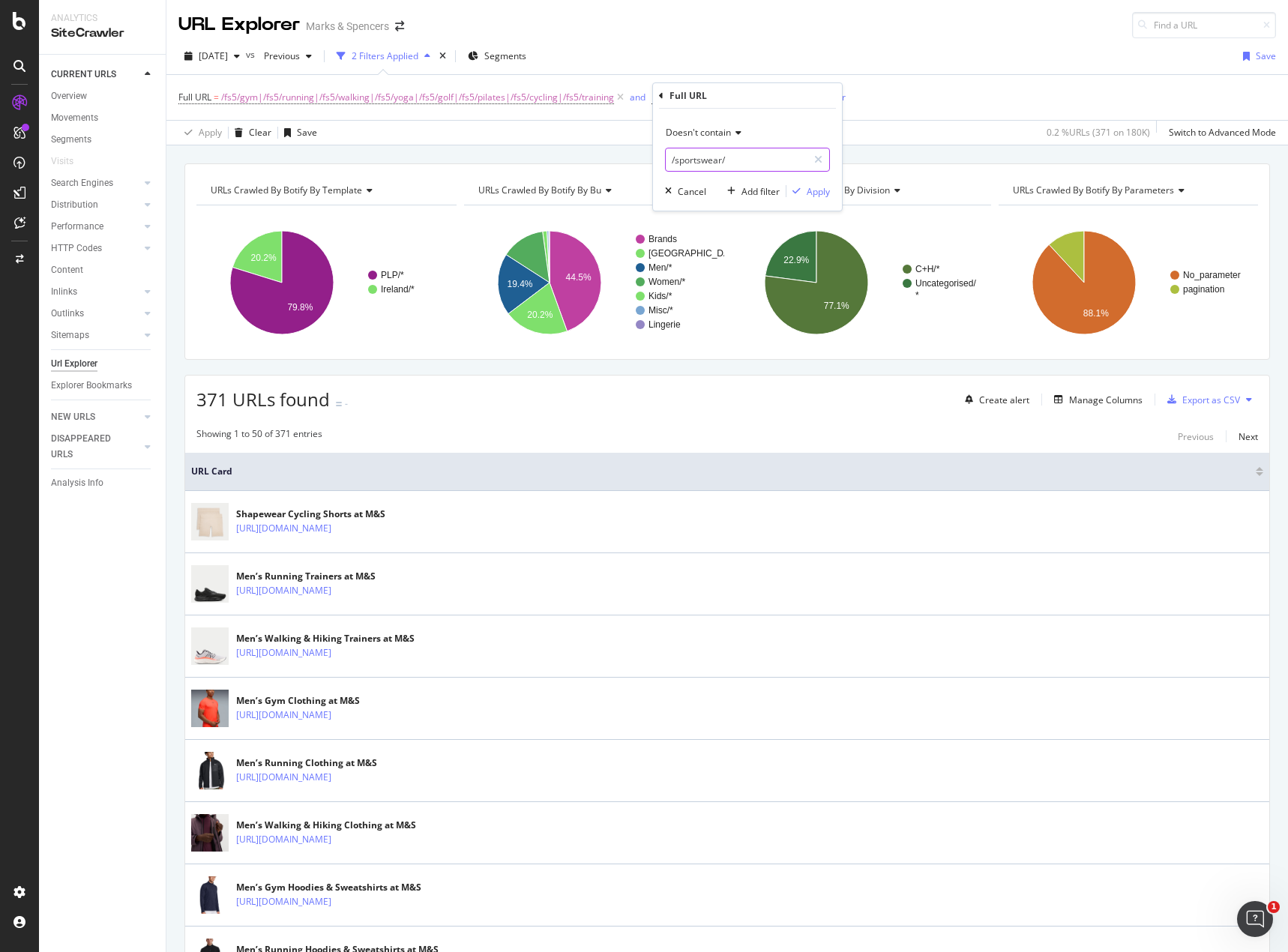
click at [673, 156] on input "/sportswear/" at bounding box center [736, 159] width 141 height 24
click at [675, 159] on input "/sportswear/" at bounding box center [736, 159] width 141 height 24
type input "sportswear/"
click at [796, 191] on icon "button" at bounding box center [797, 190] width 8 height 9
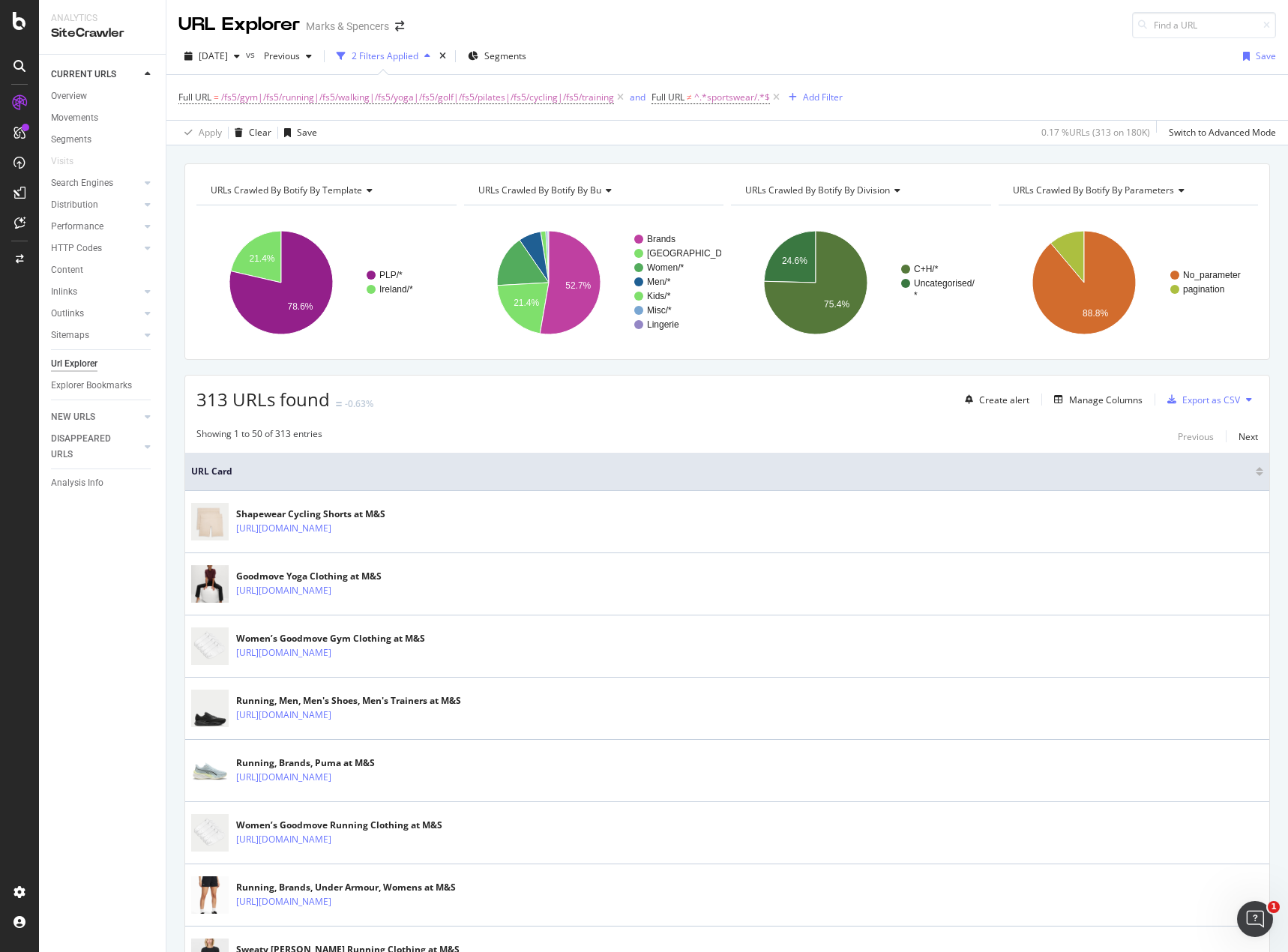
click at [837, 107] on div "Full URL = /fs5/gym|/fs5/running|/fs5/walking|/fs5/yoga|/fs5/golf|/fs5/pilates|…" at bounding box center [510, 97] width 664 height 21
click at [812, 82] on div "Full URL = /fs5/gym|/fs5/running|/fs5/walking|/fs5/yoga|/fs5/golf|/fs5/pilates|…" at bounding box center [727, 97] width 1098 height 45
click at [814, 87] on div "Full URL = /fs5/gym|/fs5/running|/fs5/walking|/fs5/yoga|/fs5/golf|/fs5/pilates|…" at bounding box center [510, 97] width 664 height 21
click at [817, 92] on div "Add Filter" at bounding box center [823, 97] width 39 height 13
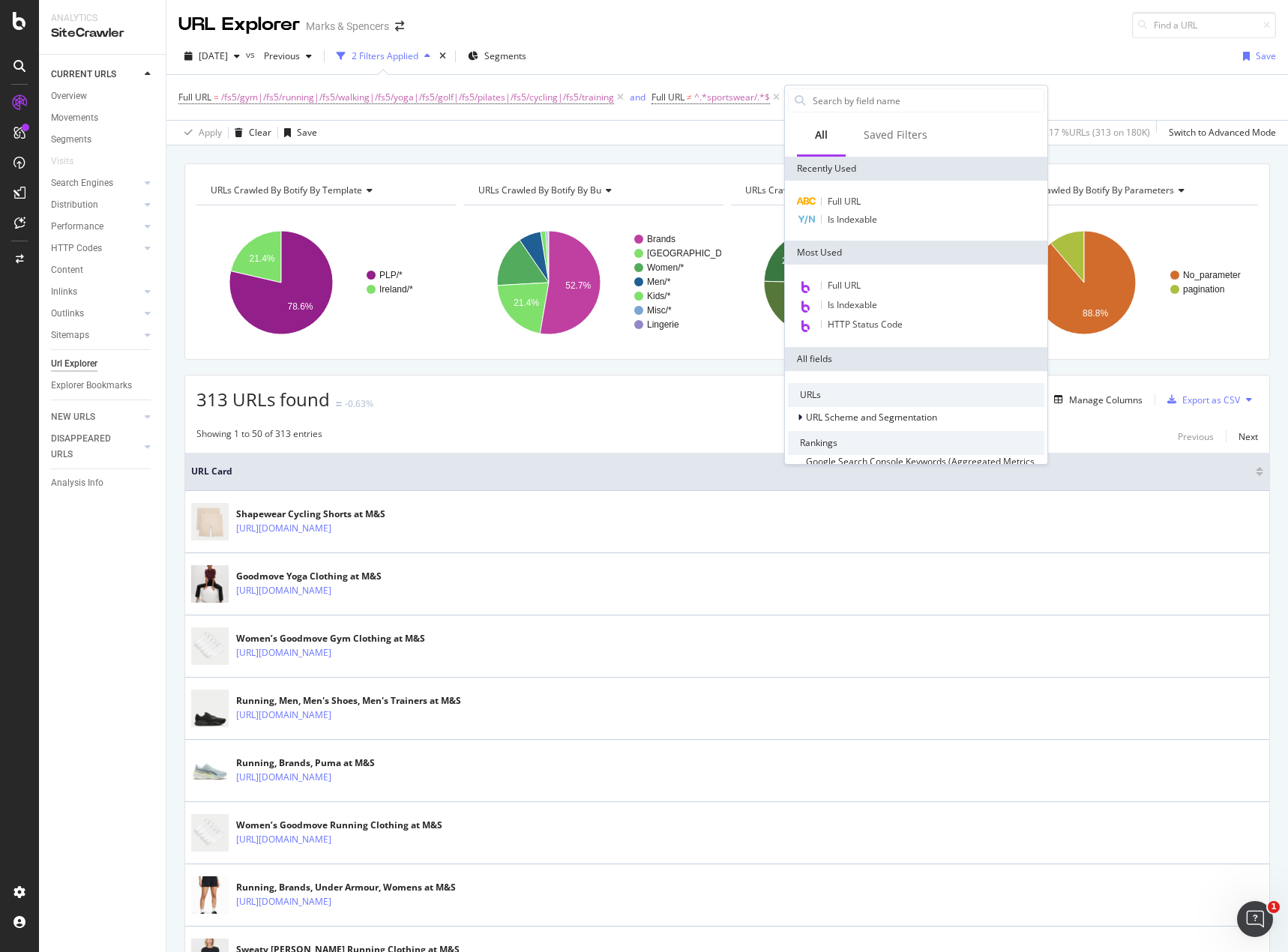
type input "."
click at [856, 192] on div "Full URL Is Indexable" at bounding box center [916, 211] width 262 height 60
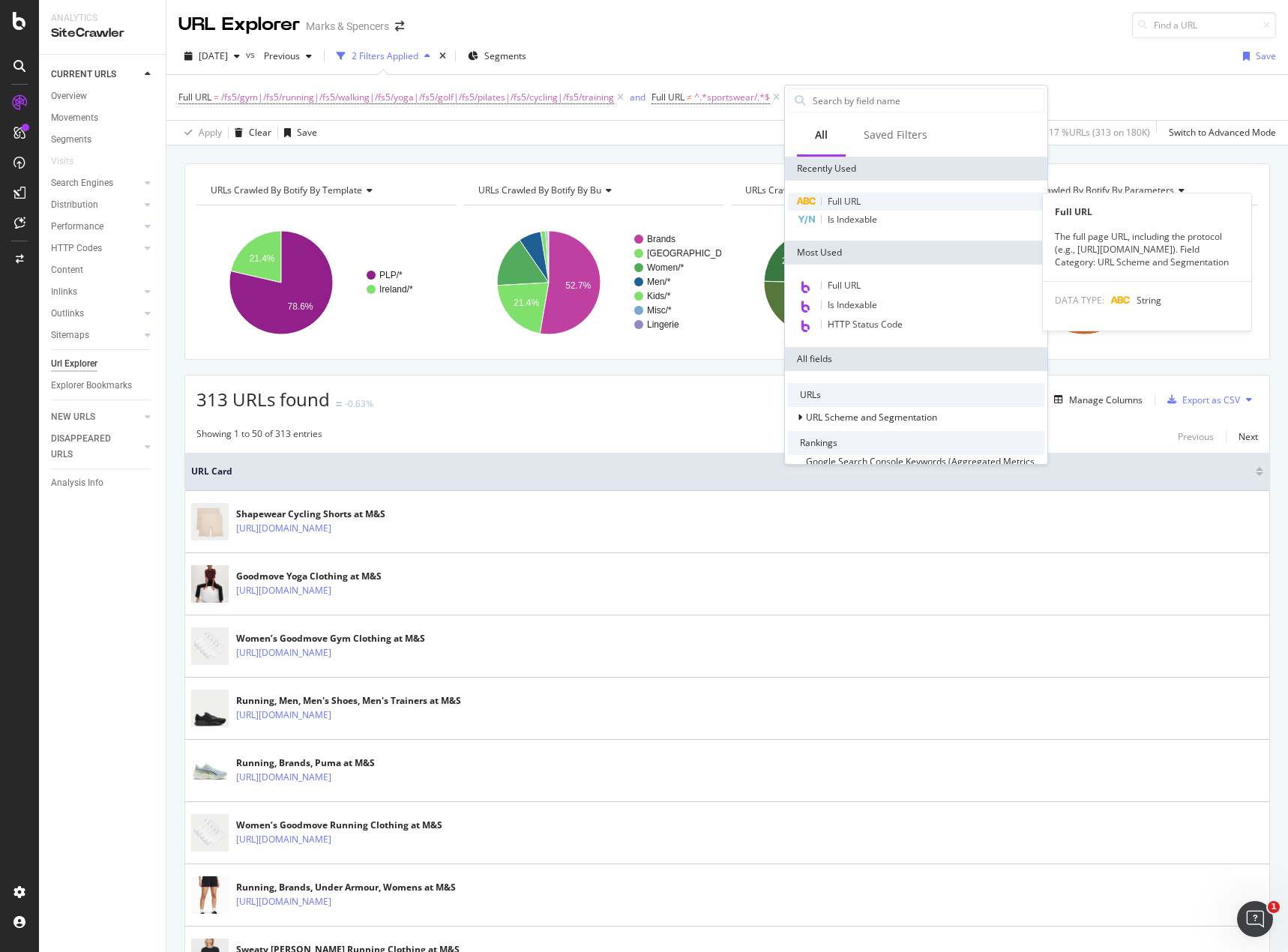
click at [852, 197] on span "Full URL" at bounding box center [844, 201] width 33 height 13
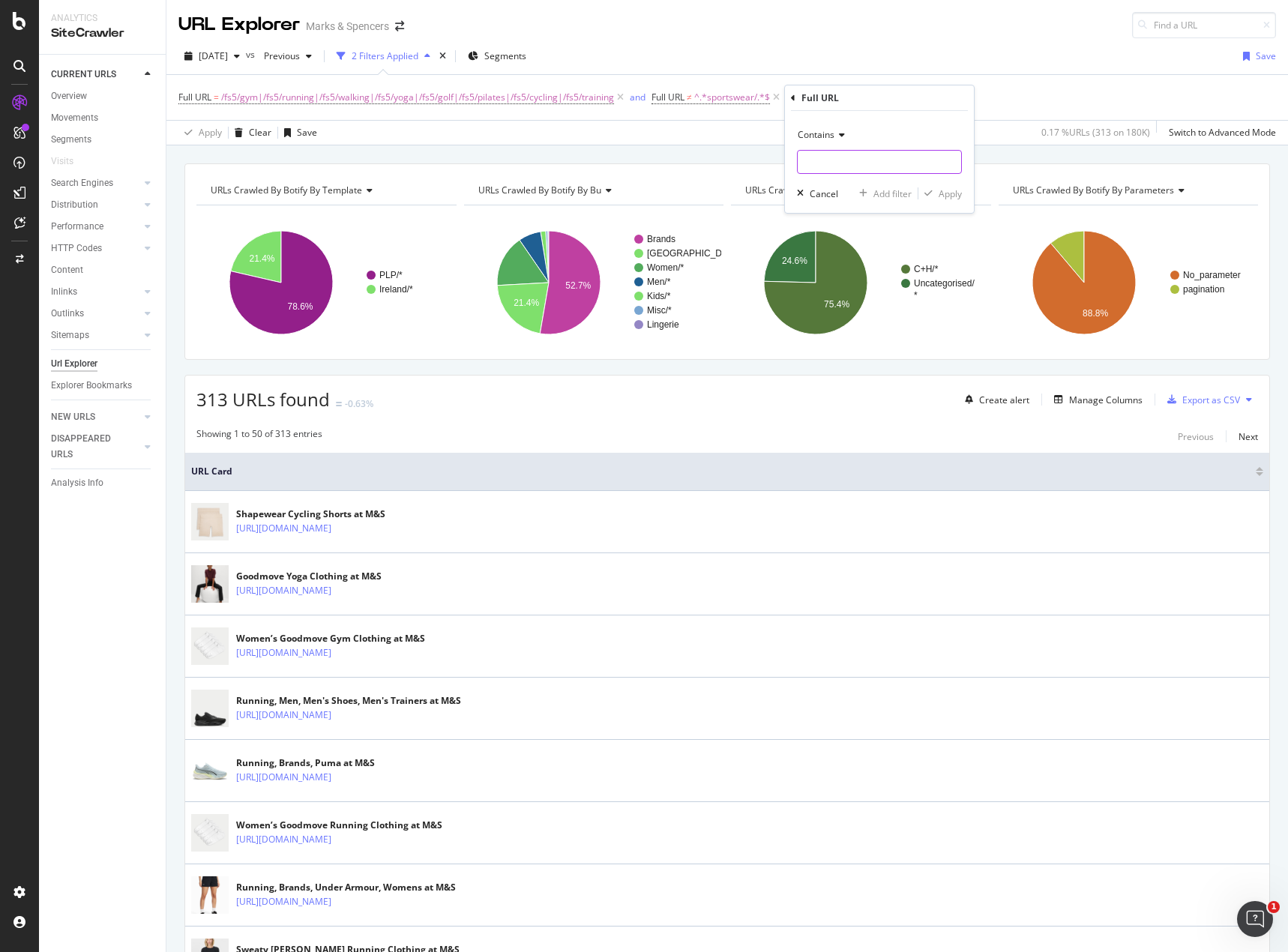
click at [863, 171] on input "text" at bounding box center [879, 162] width 163 height 24
click at [828, 130] on span "Contains" at bounding box center [816, 134] width 37 height 13
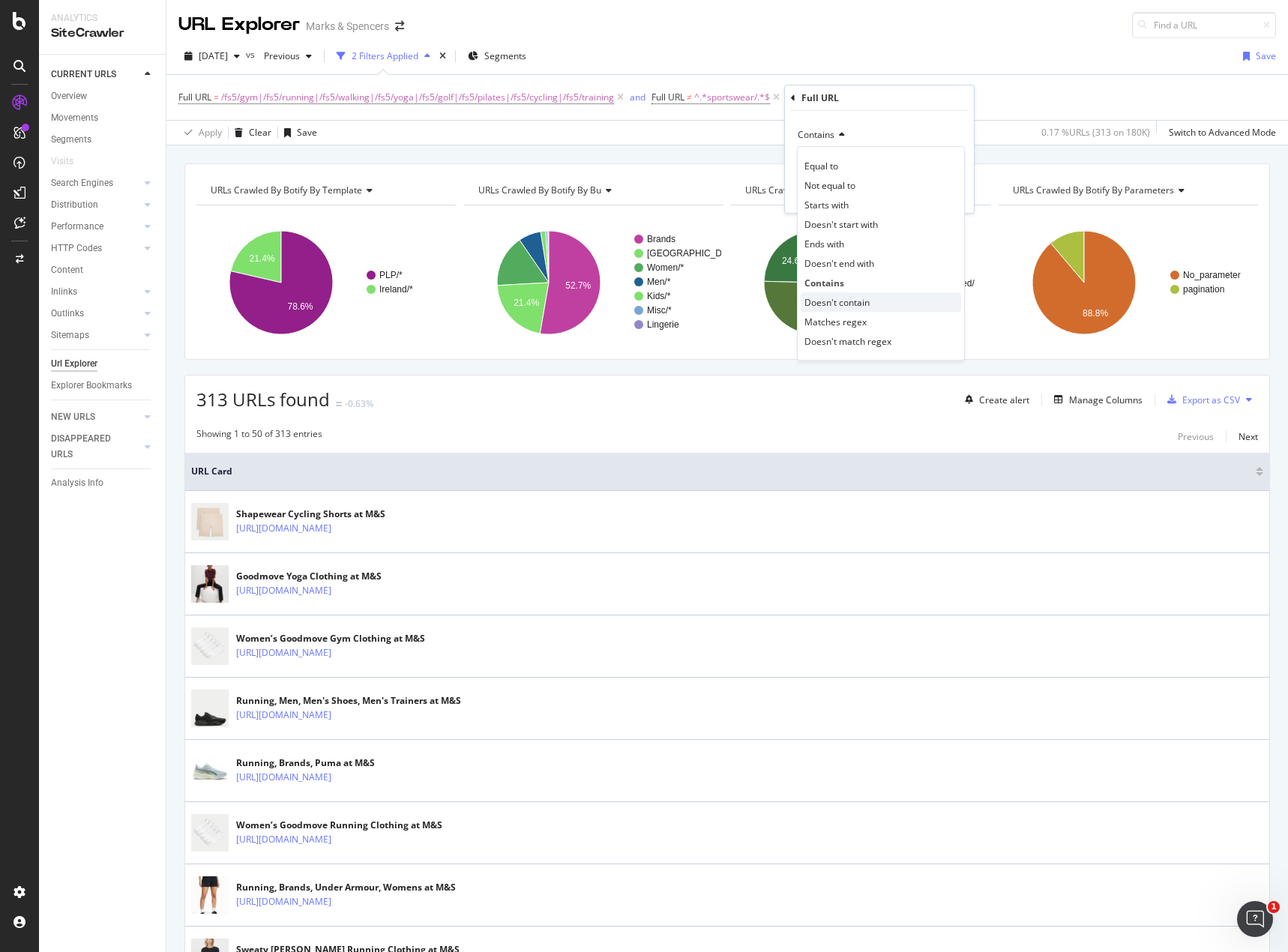
click at [862, 302] on span "Doesn't contain" at bounding box center [837, 302] width 66 height 13
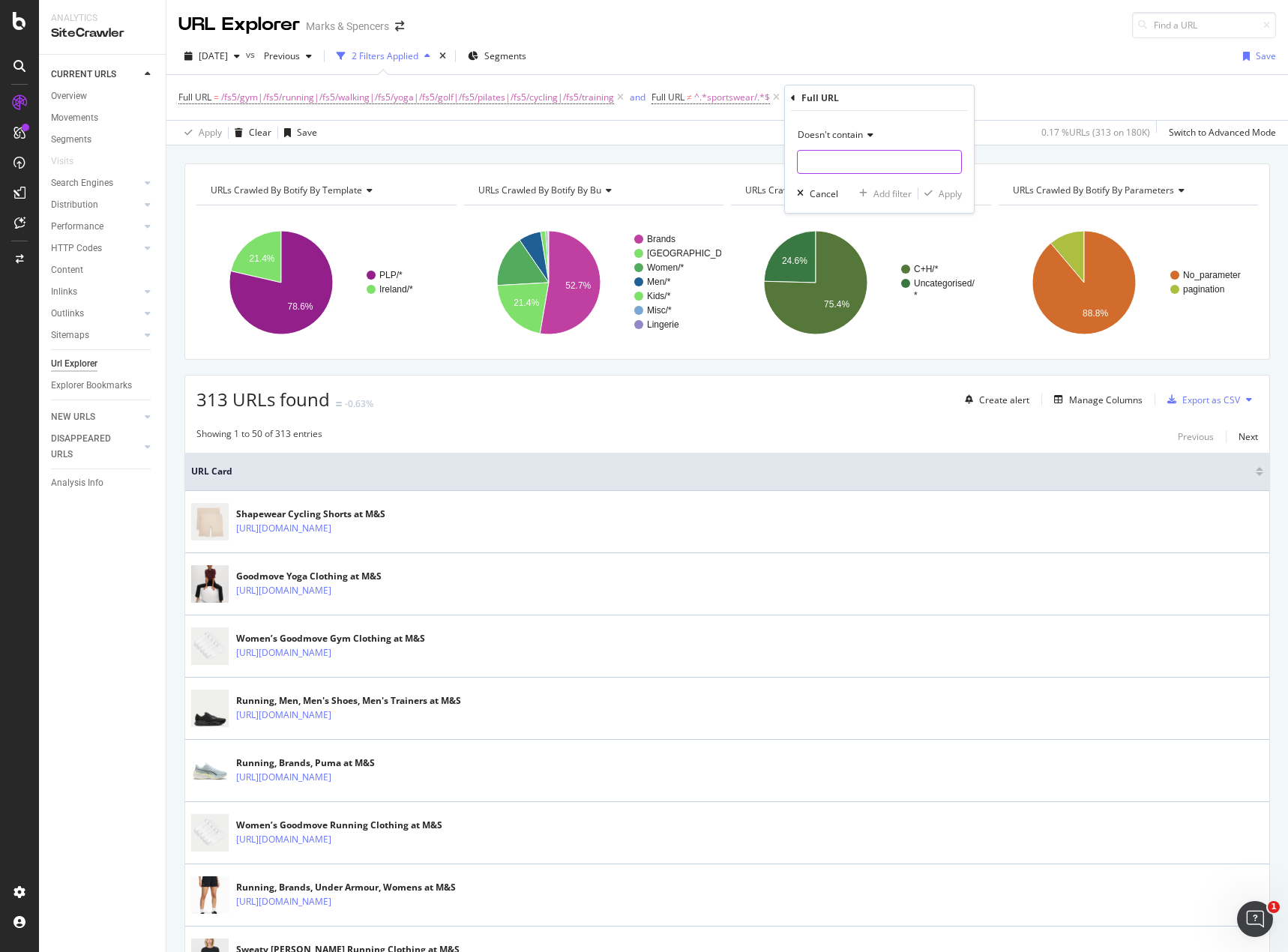
click at [842, 155] on input "text" at bounding box center [879, 162] width 163 height 24
type input "/brands/"
click at [954, 201] on button "Apply" at bounding box center [940, 193] width 43 height 15
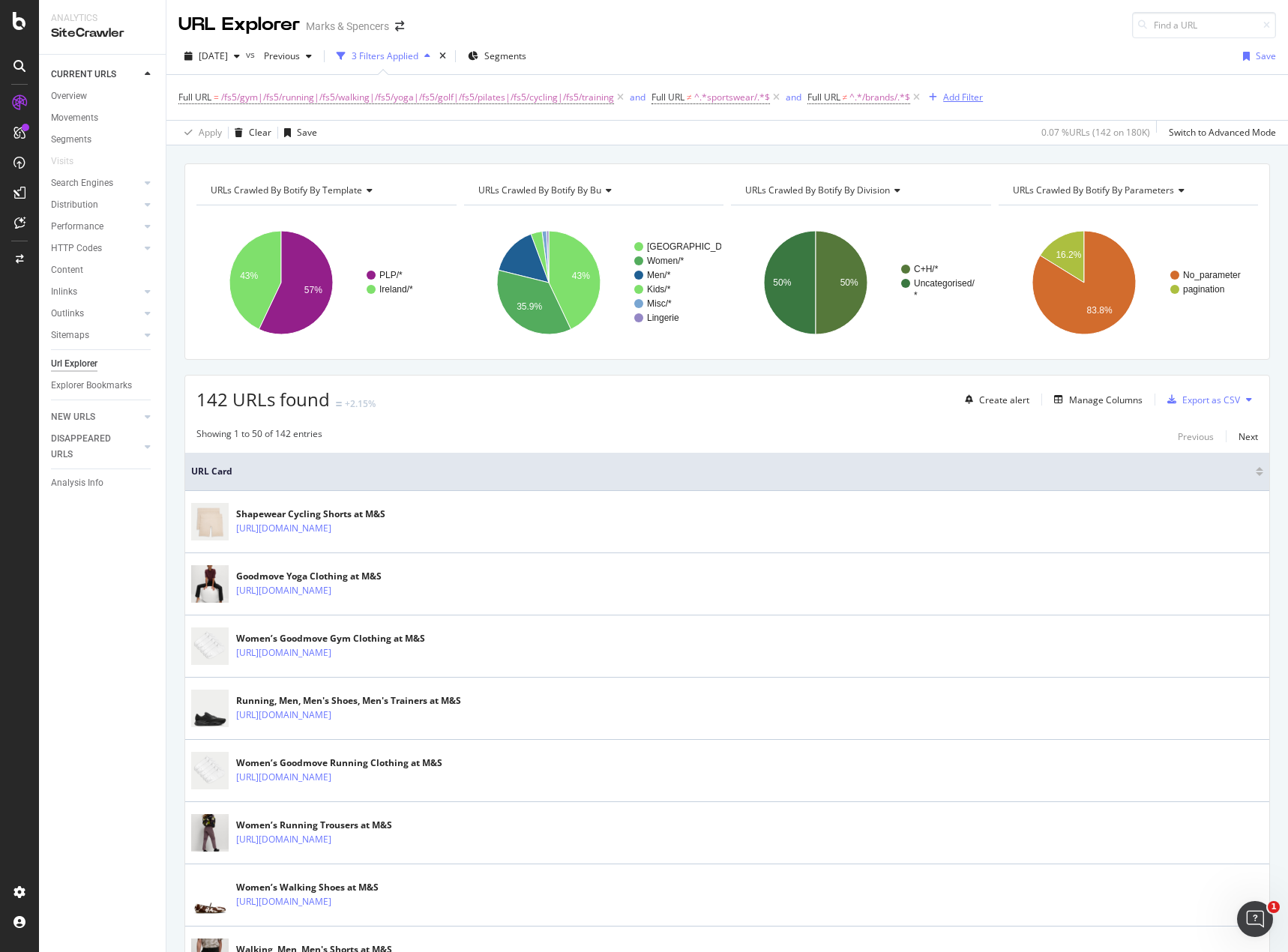
click at [959, 94] on div "Add Filter" at bounding box center [963, 97] width 39 height 13
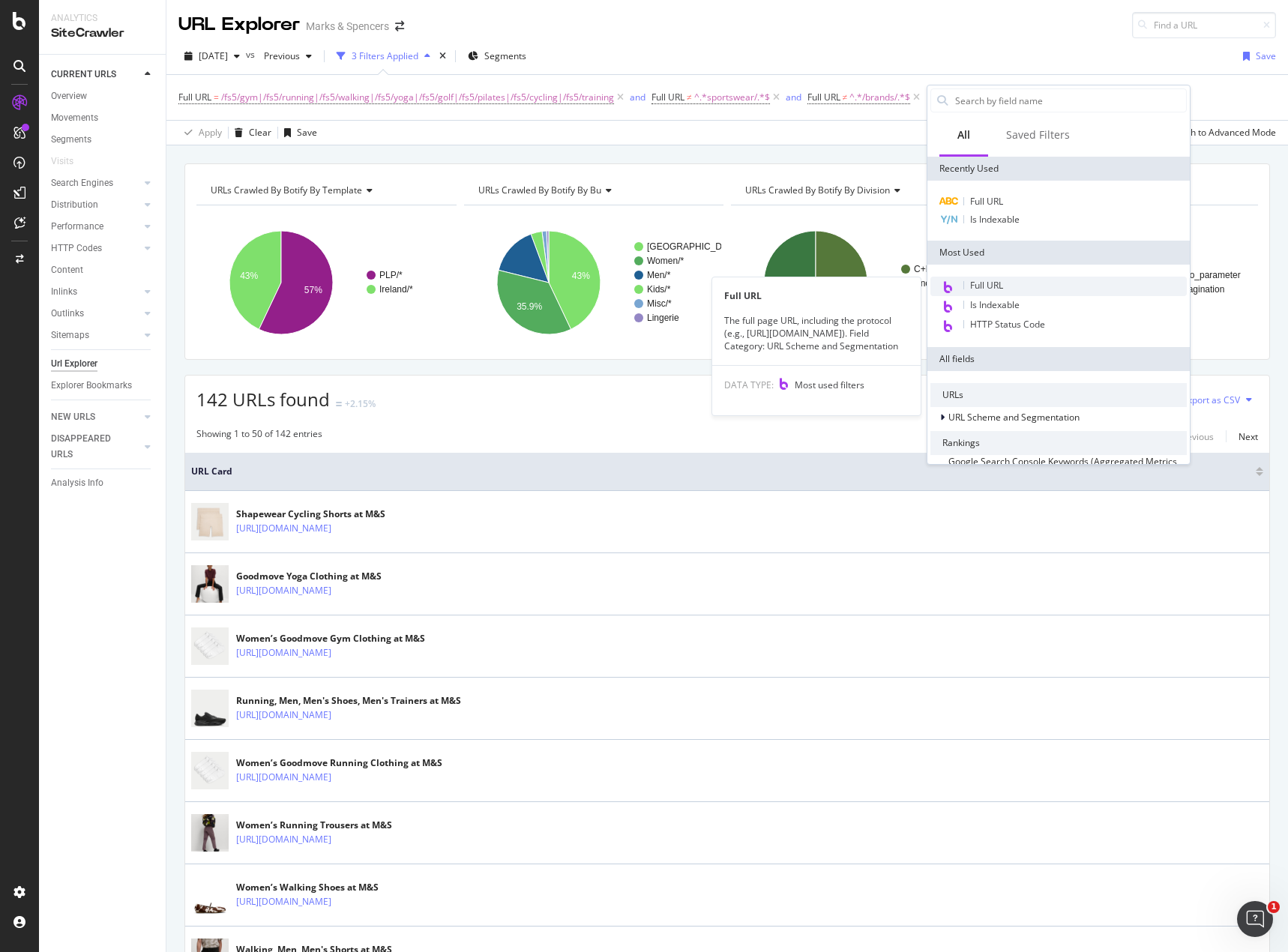
click at [1020, 285] on div "Full URL" at bounding box center [1058, 286] width 257 height 20
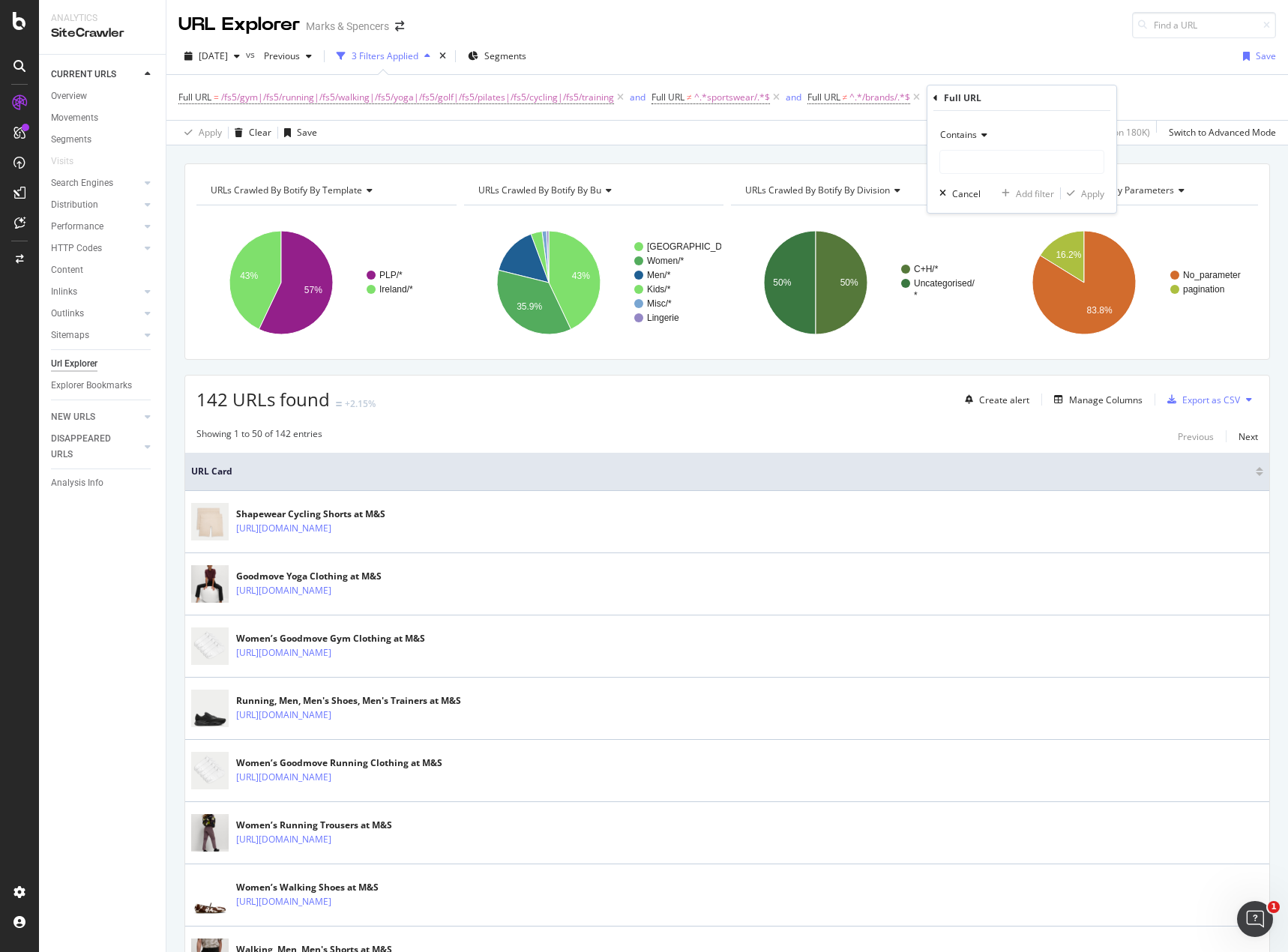
click at [975, 129] on span "Contains" at bounding box center [959, 134] width 37 height 13
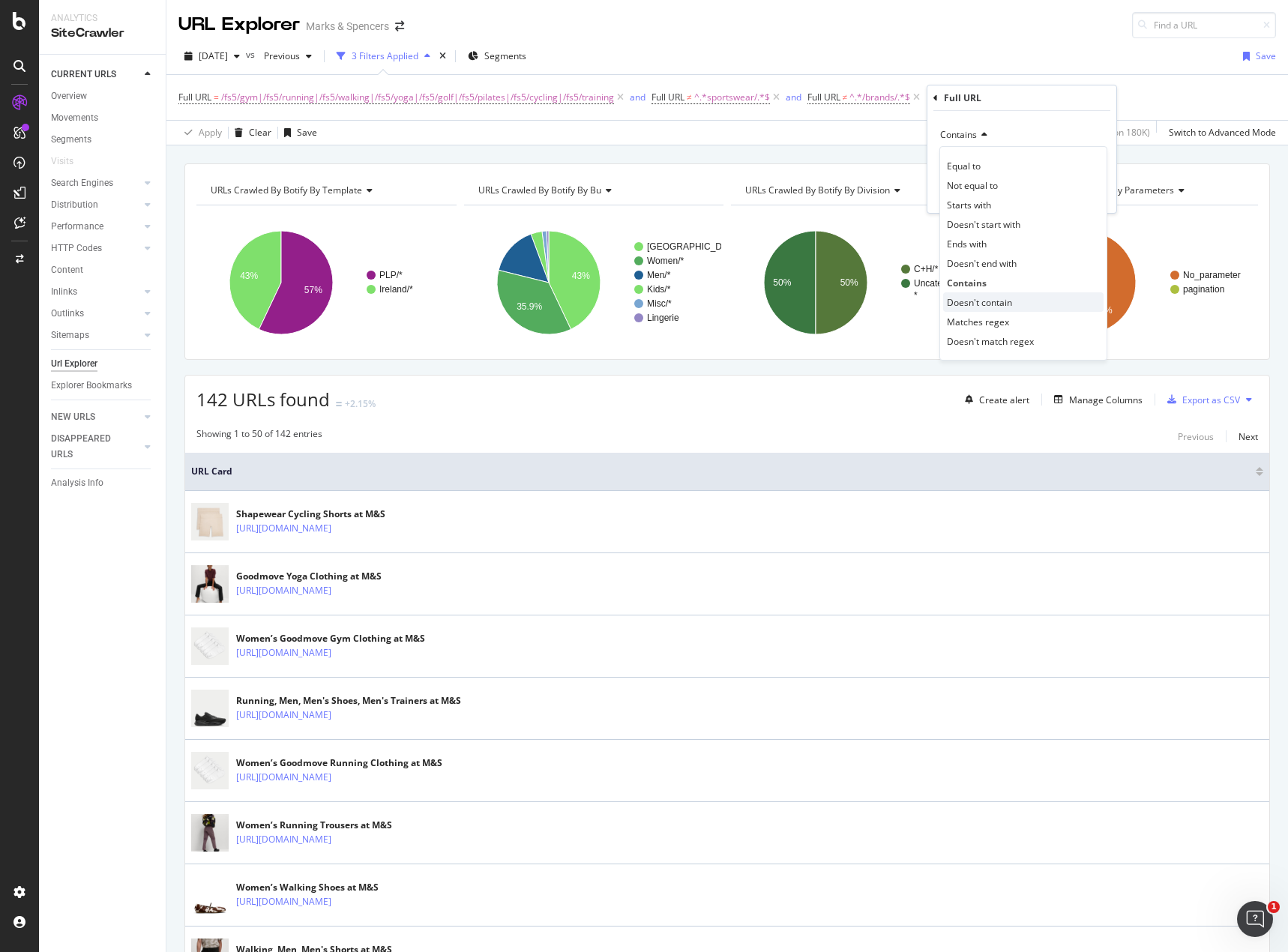
click at [993, 301] on span "Doesn't contain" at bounding box center [979, 302] width 66 height 13
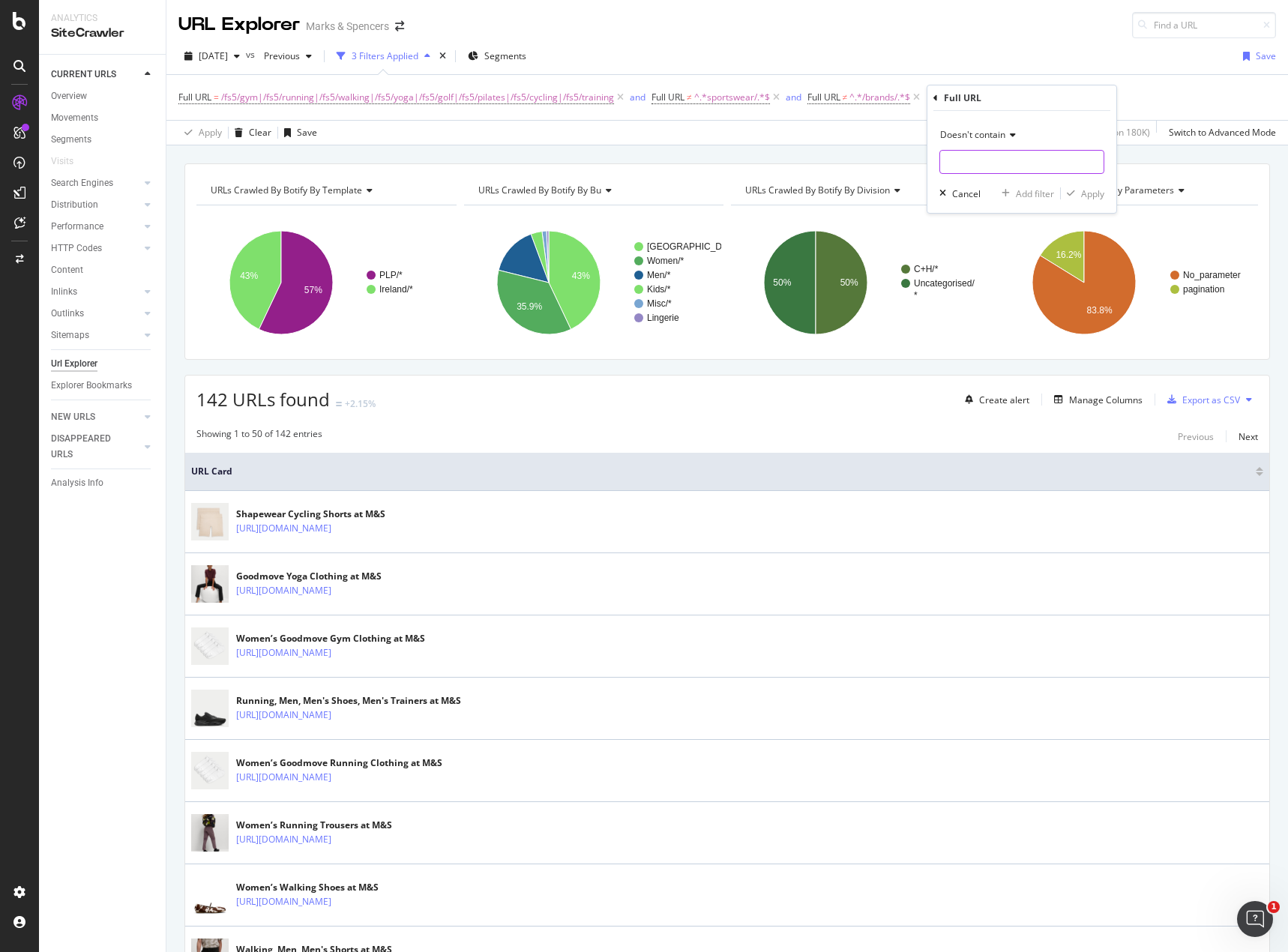
click at [967, 168] on input "text" at bounding box center [1022, 162] width 163 height 24
type input "/goodmove/"
click at [1097, 189] on div "Apply" at bounding box center [1092, 193] width 23 height 13
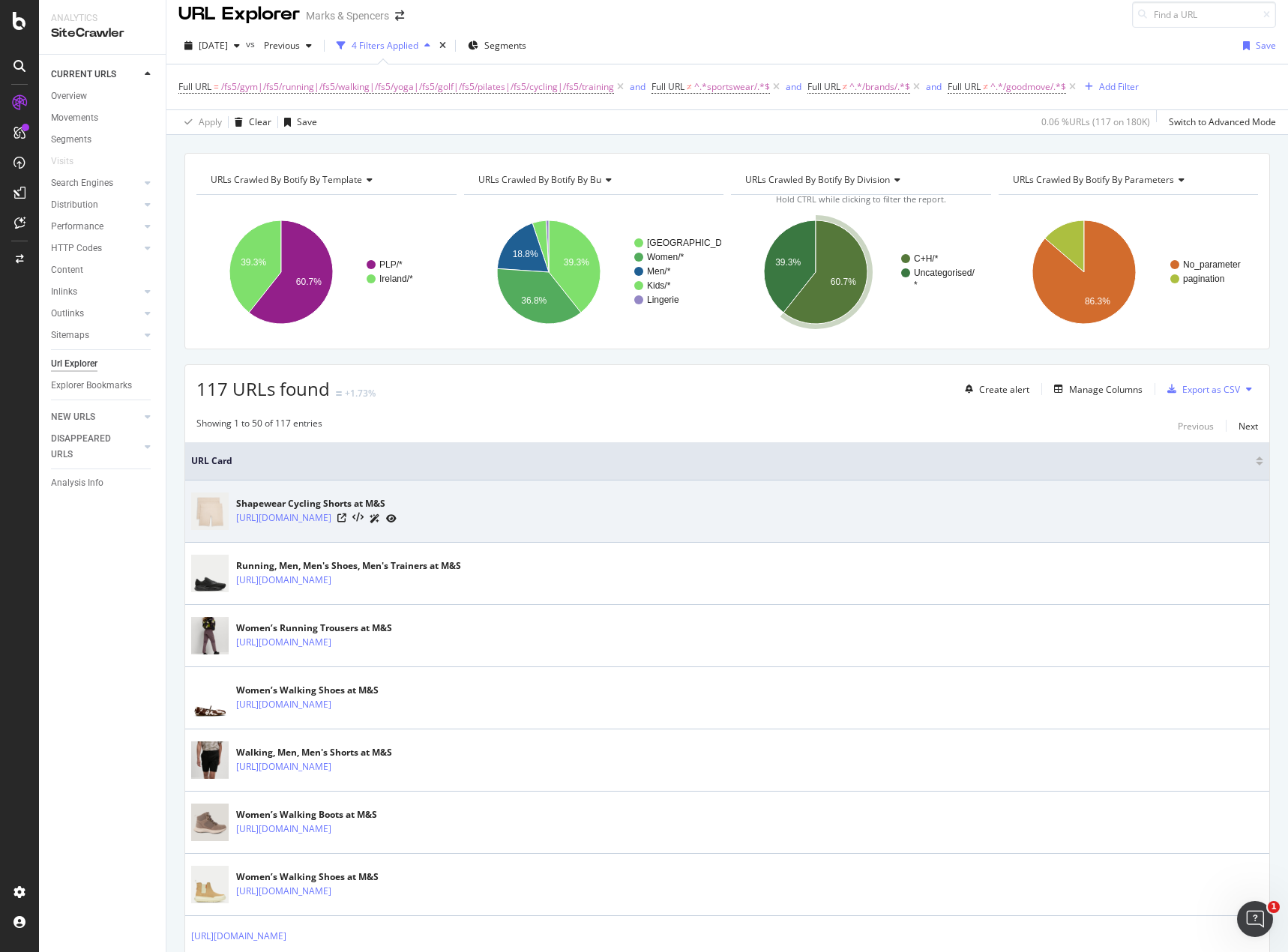
scroll to position [2, 0]
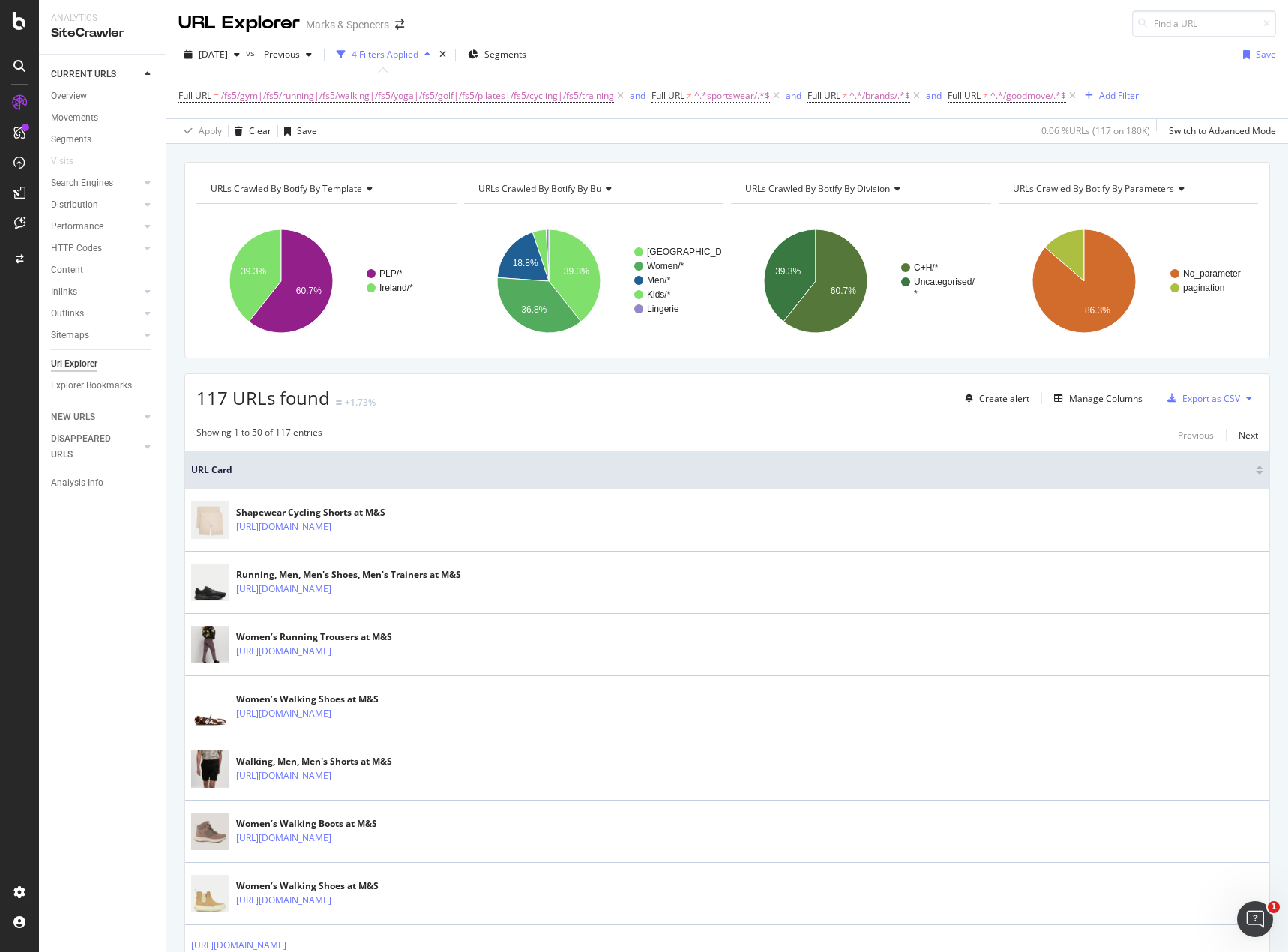
click at [1183, 392] on div "Export as CSV" at bounding box center [1211, 399] width 58 height 13
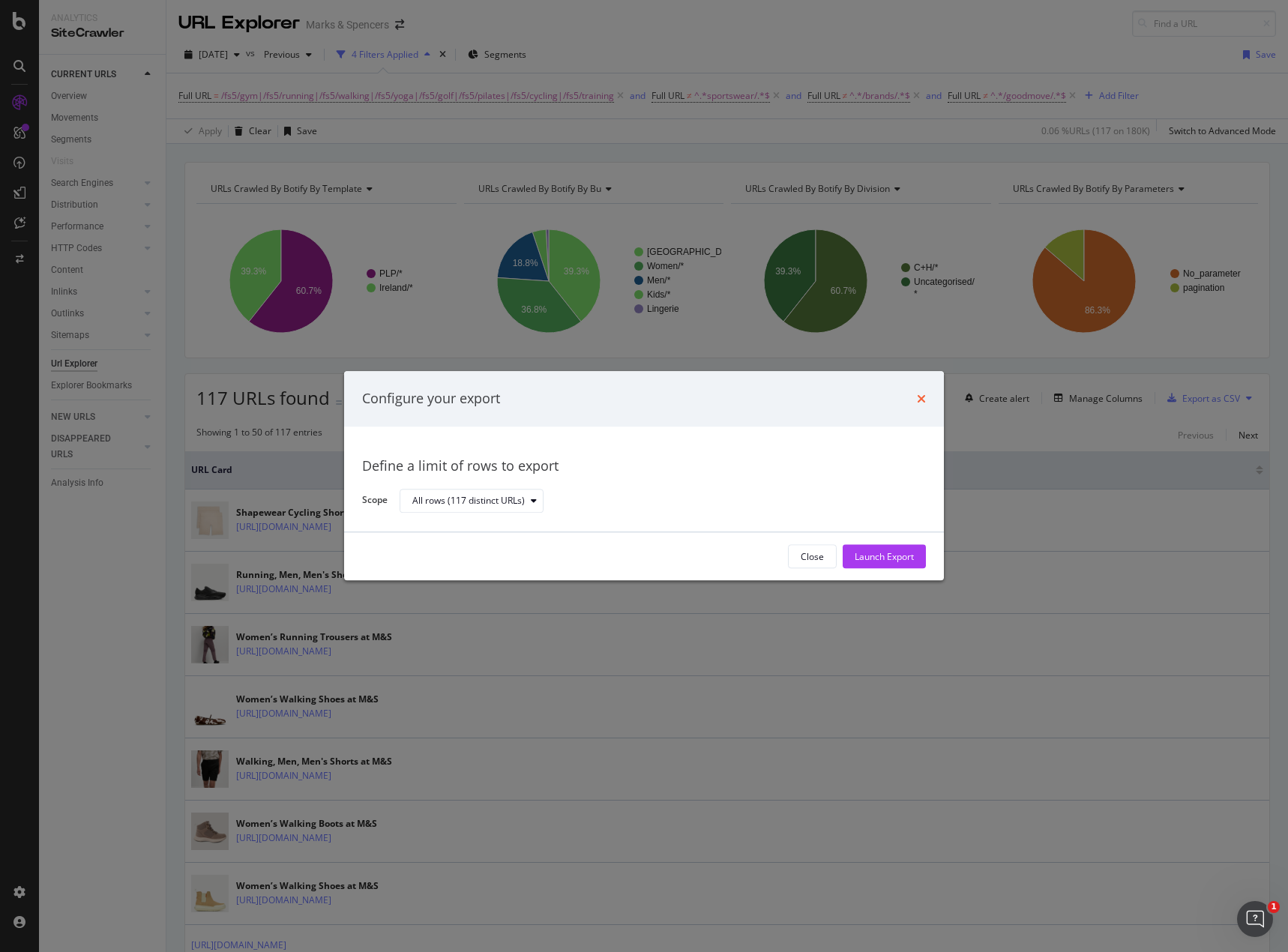
click at [922, 402] on icon "times" at bounding box center [921, 399] width 9 height 12
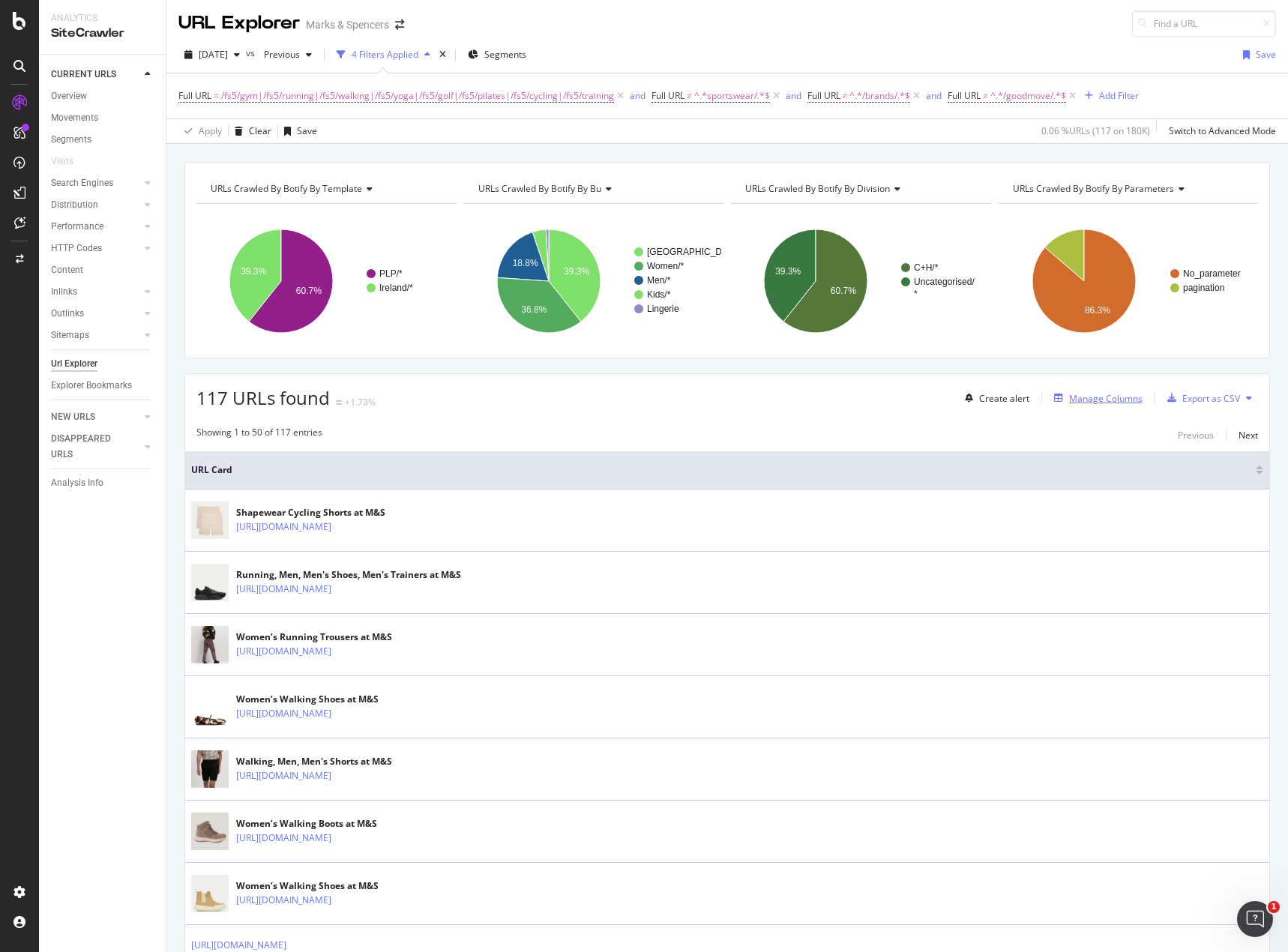
click at [1068, 391] on div "Manage Columns" at bounding box center [1096, 398] width 95 height 17
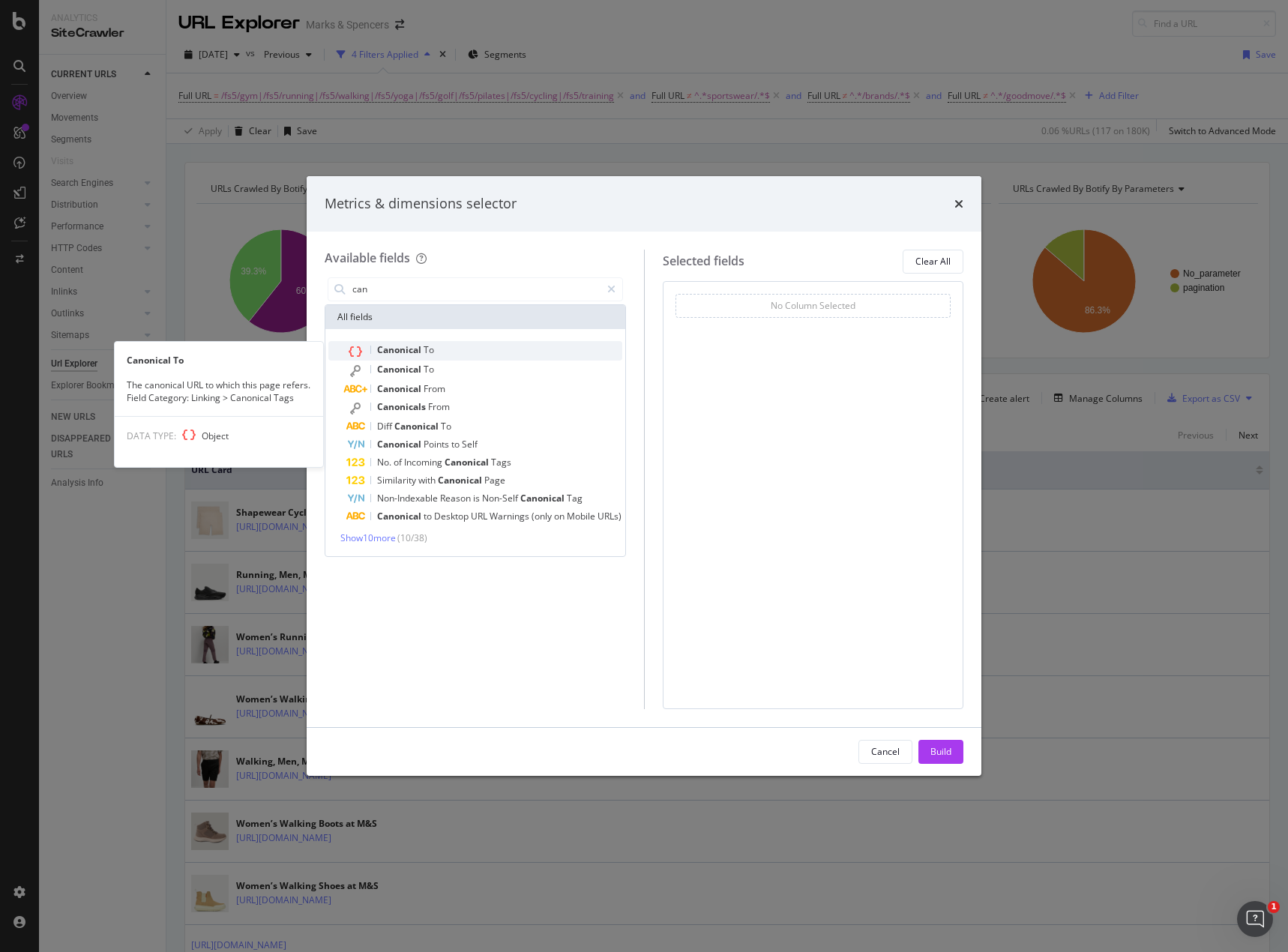
type input "can"
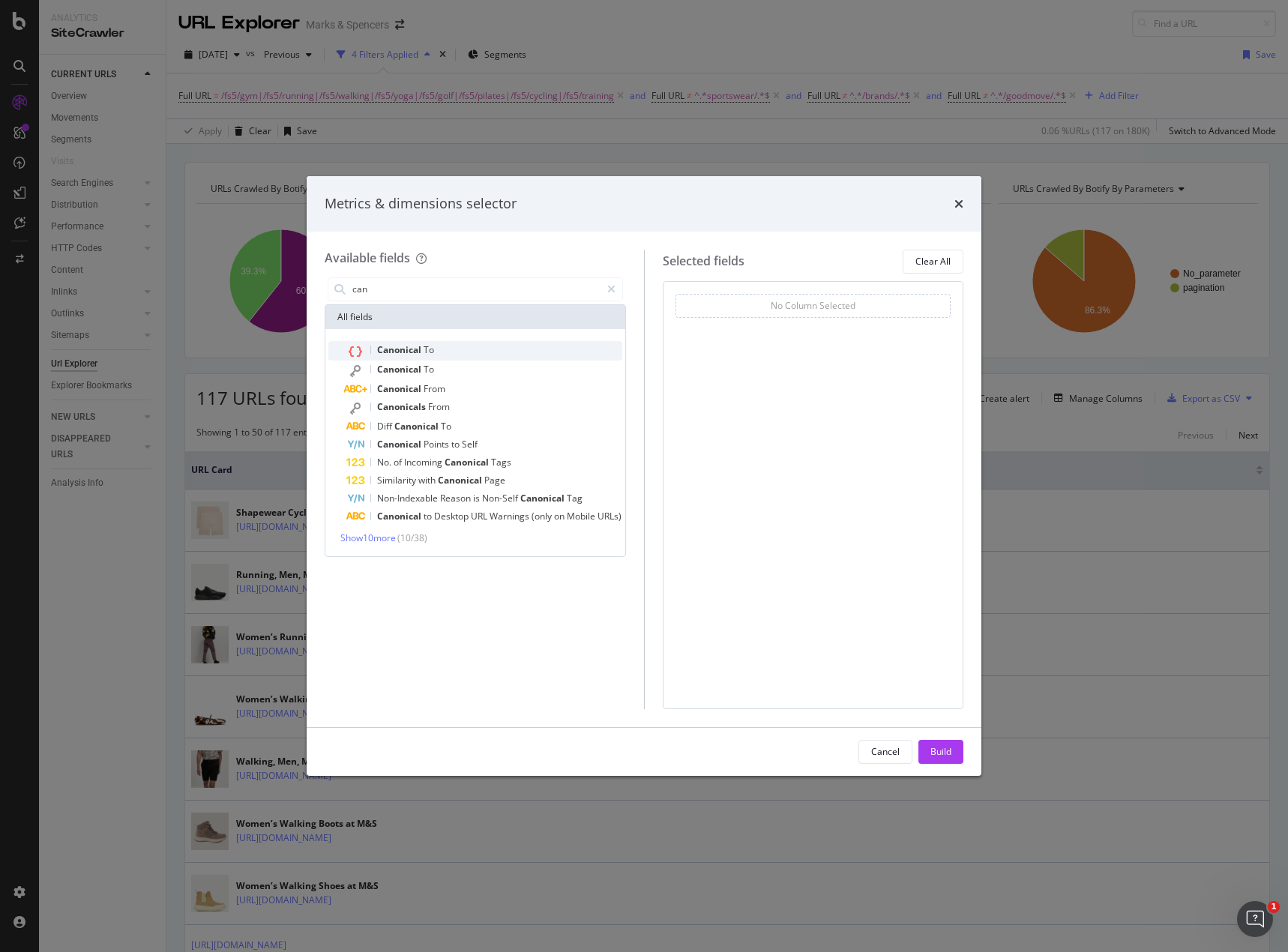
click at [424, 354] on span "To" at bounding box center [429, 350] width 10 height 13
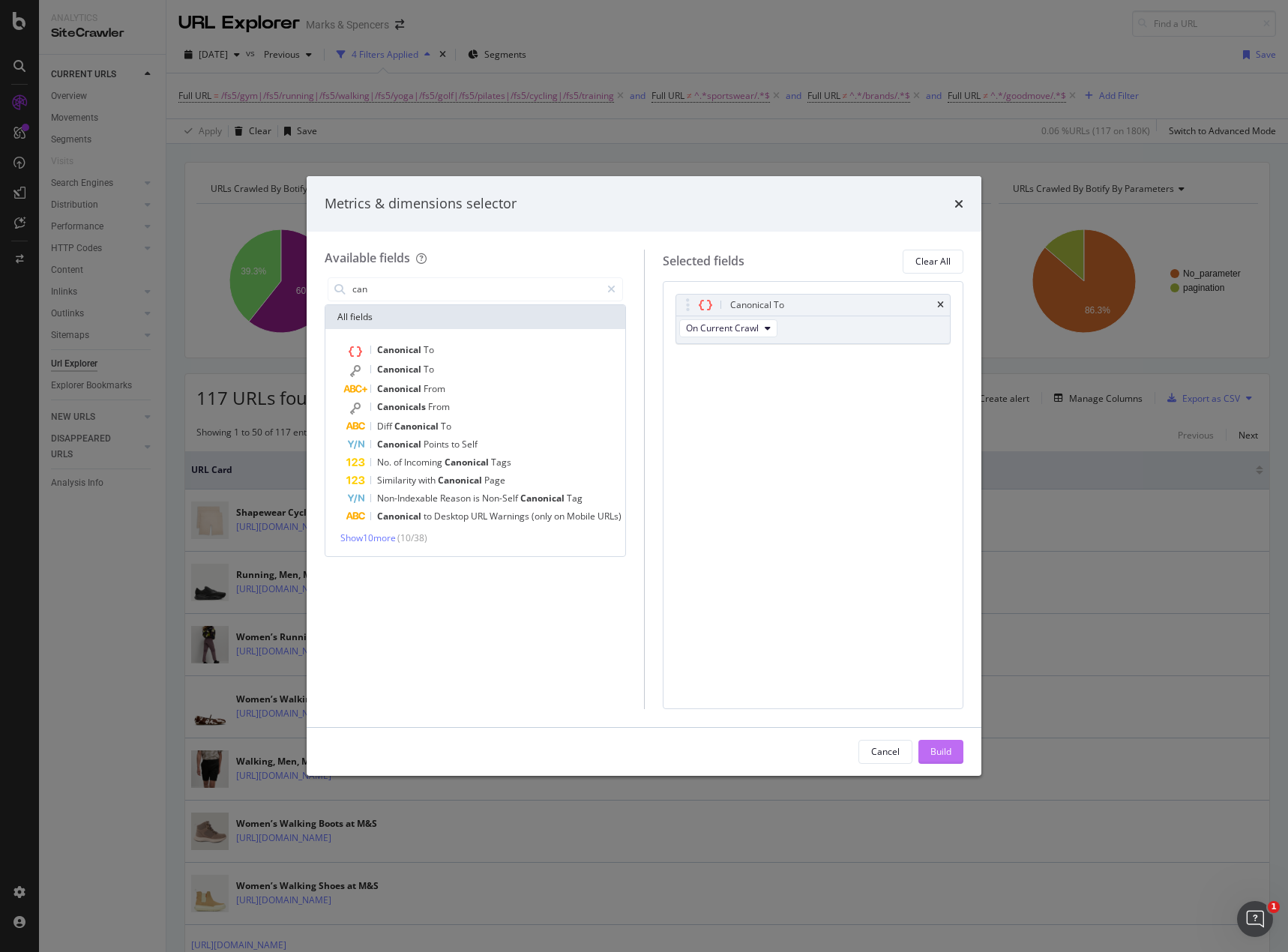
click at [944, 760] on div "Build" at bounding box center [941, 751] width 21 height 22
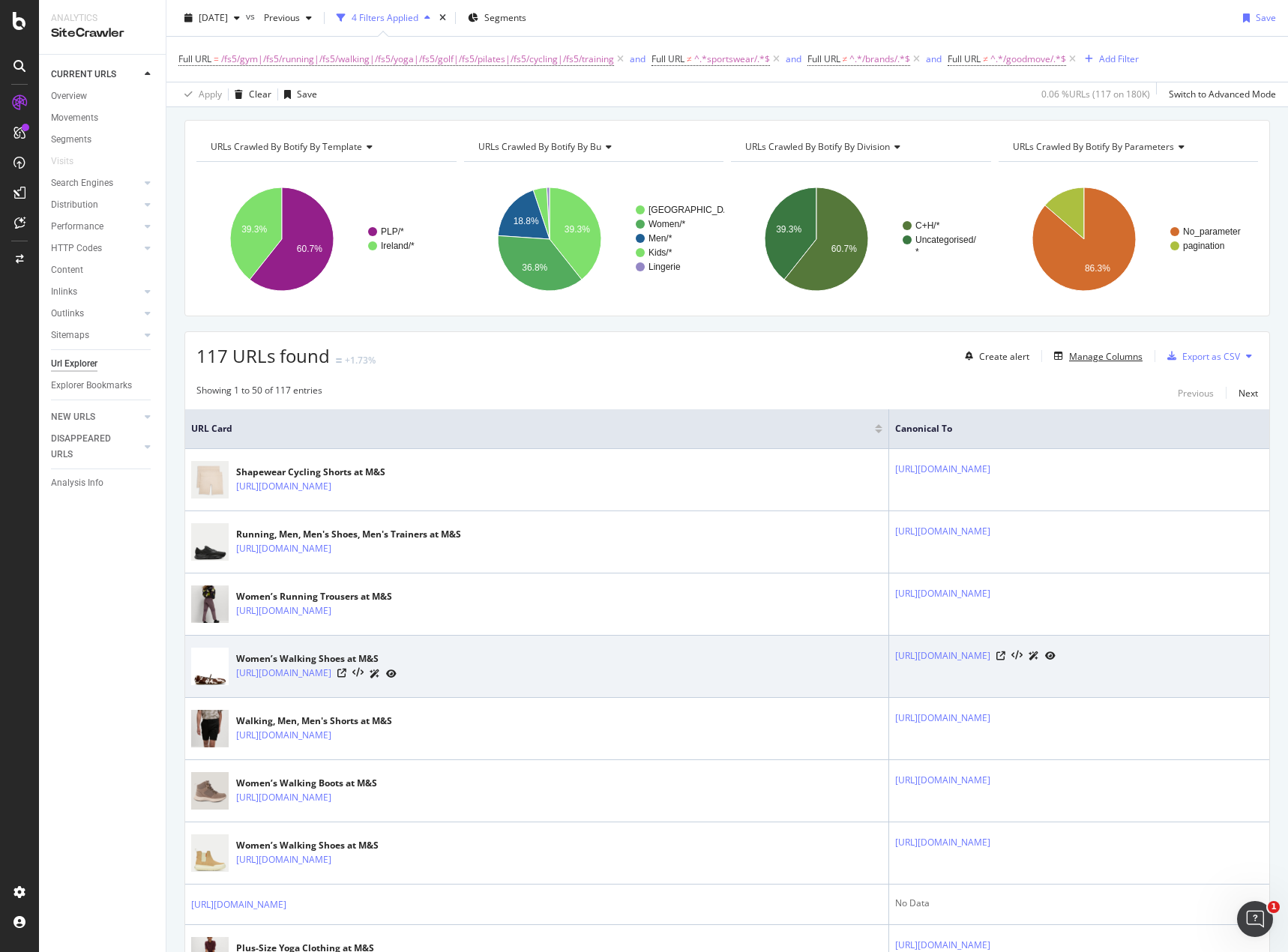
scroll to position [44, 0]
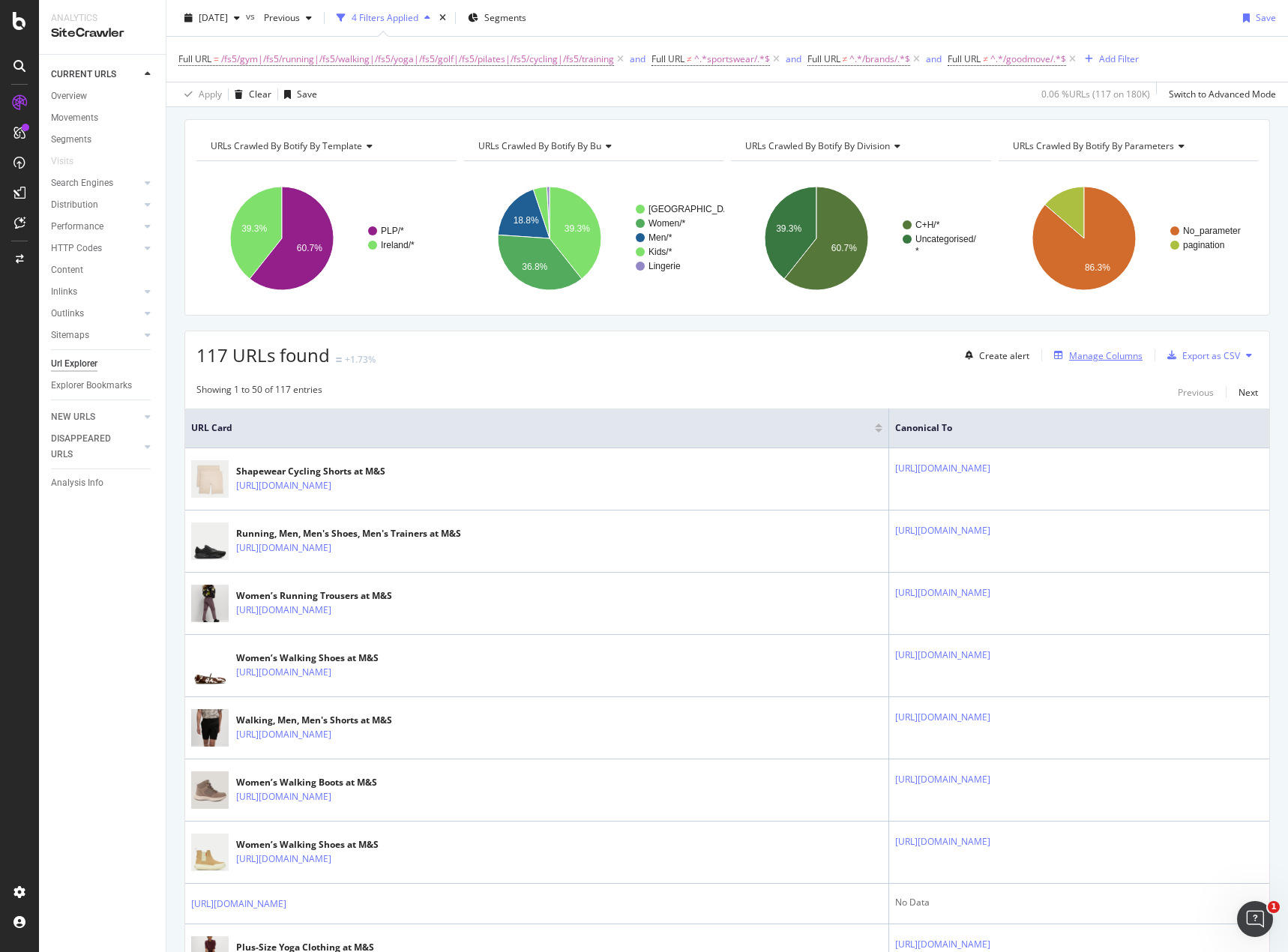
click at [1098, 351] on div "Manage Columns" at bounding box center [1106, 356] width 73 height 13
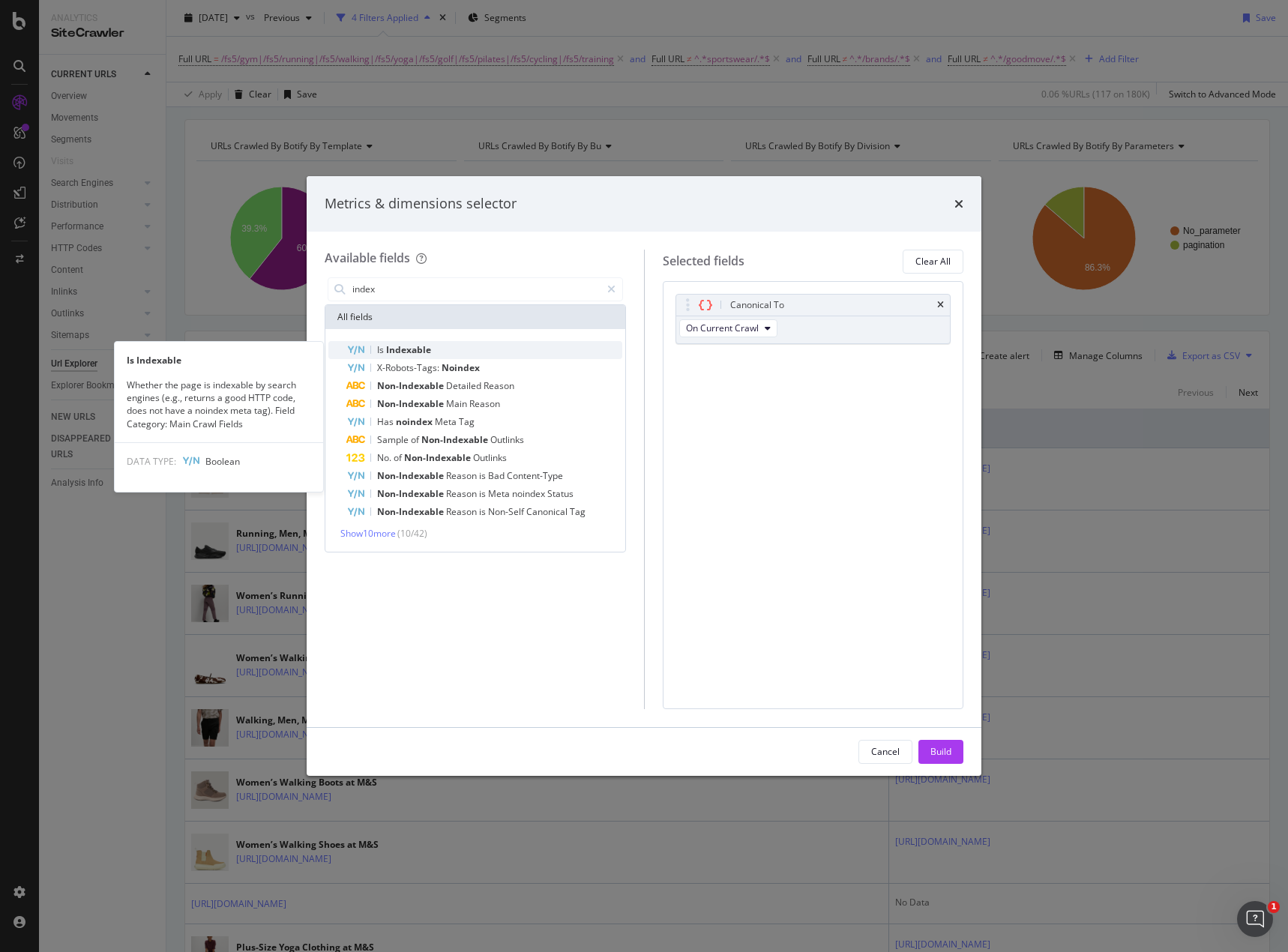
type input "index"
click at [421, 350] on span "Indexable" at bounding box center [408, 350] width 45 height 13
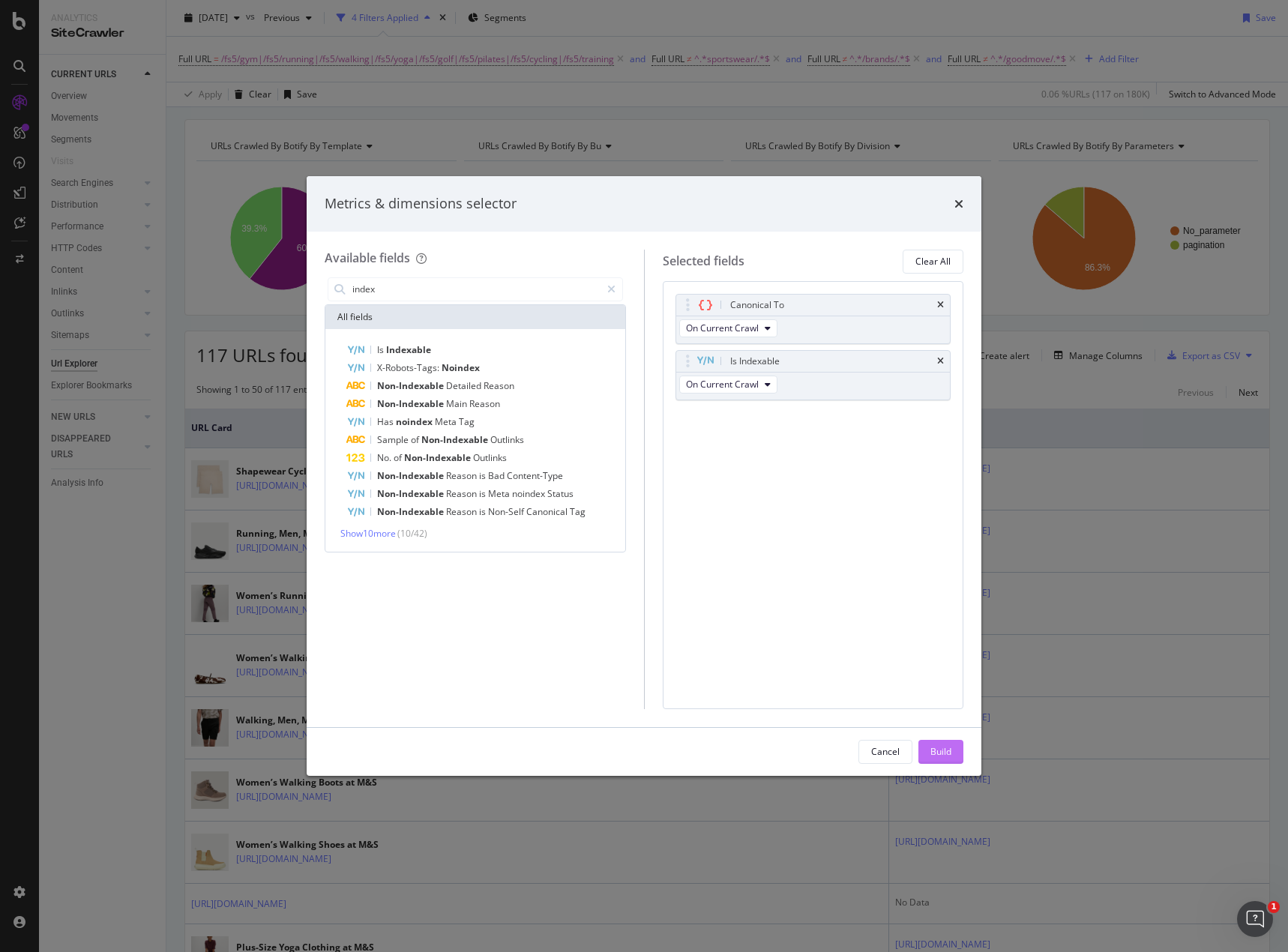
click at [959, 751] on button "Build" at bounding box center [941, 751] width 45 height 24
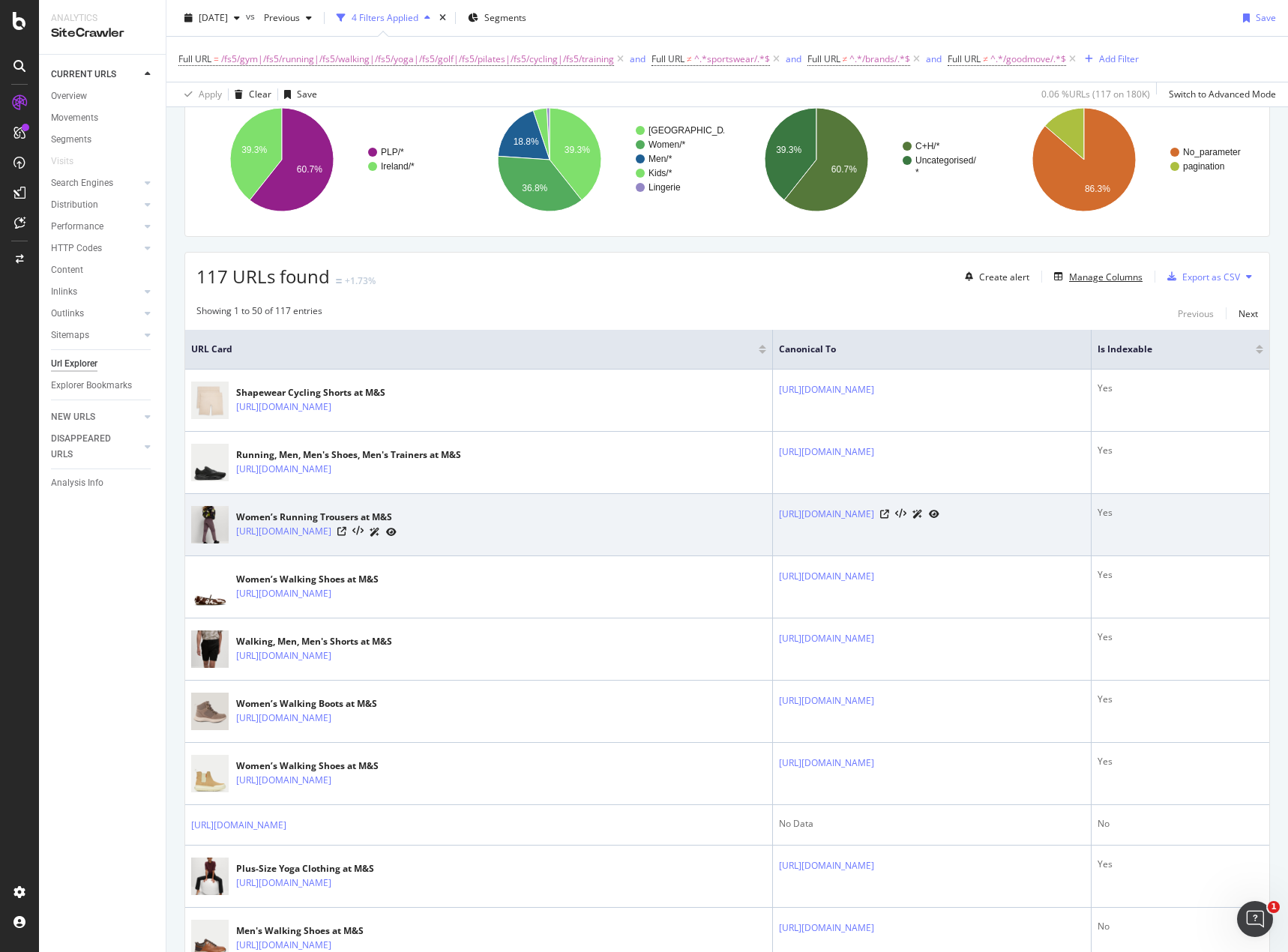
scroll to position [124, 0]
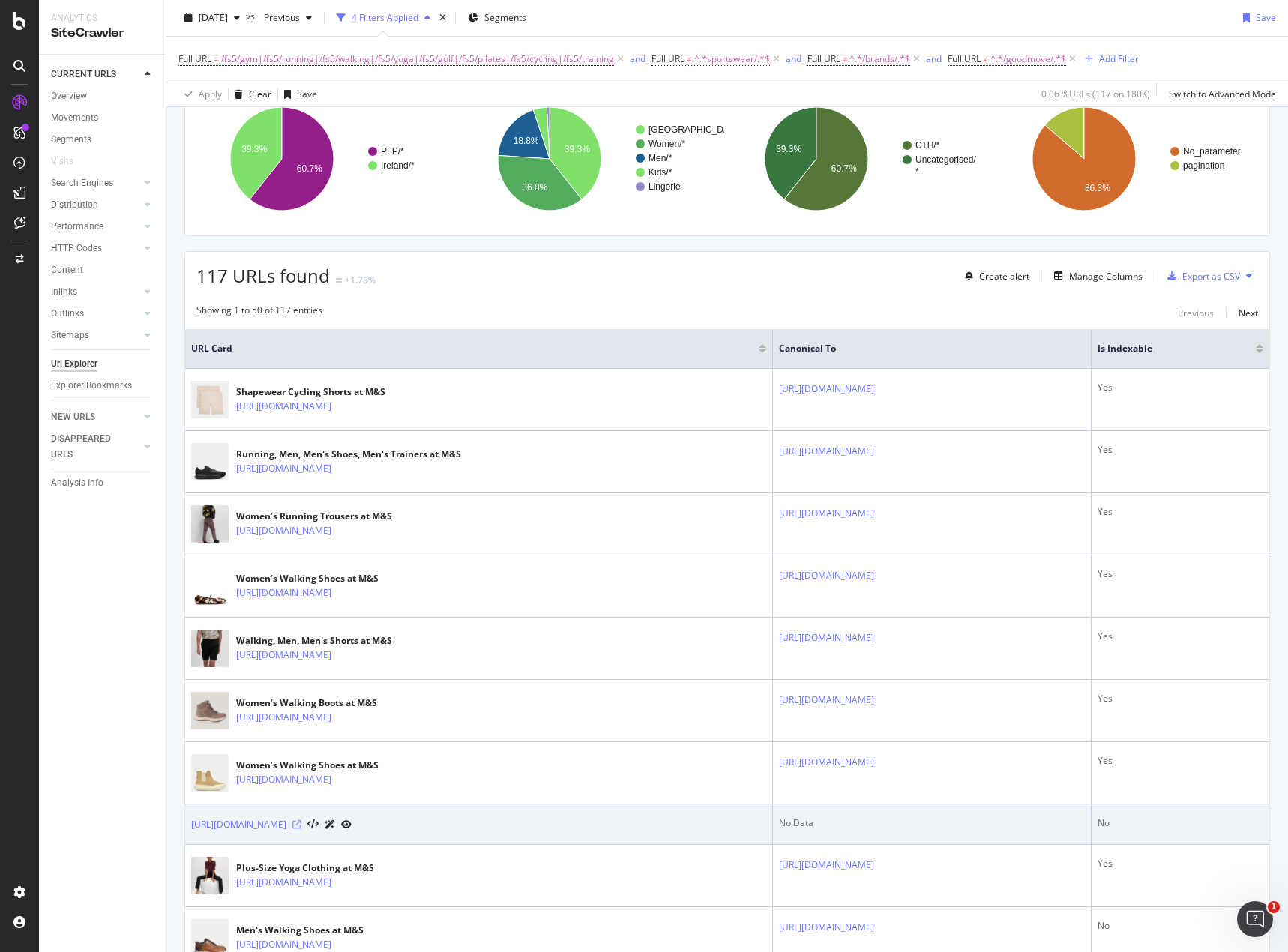
click at [302, 826] on icon at bounding box center [296, 824] width 9 height 9
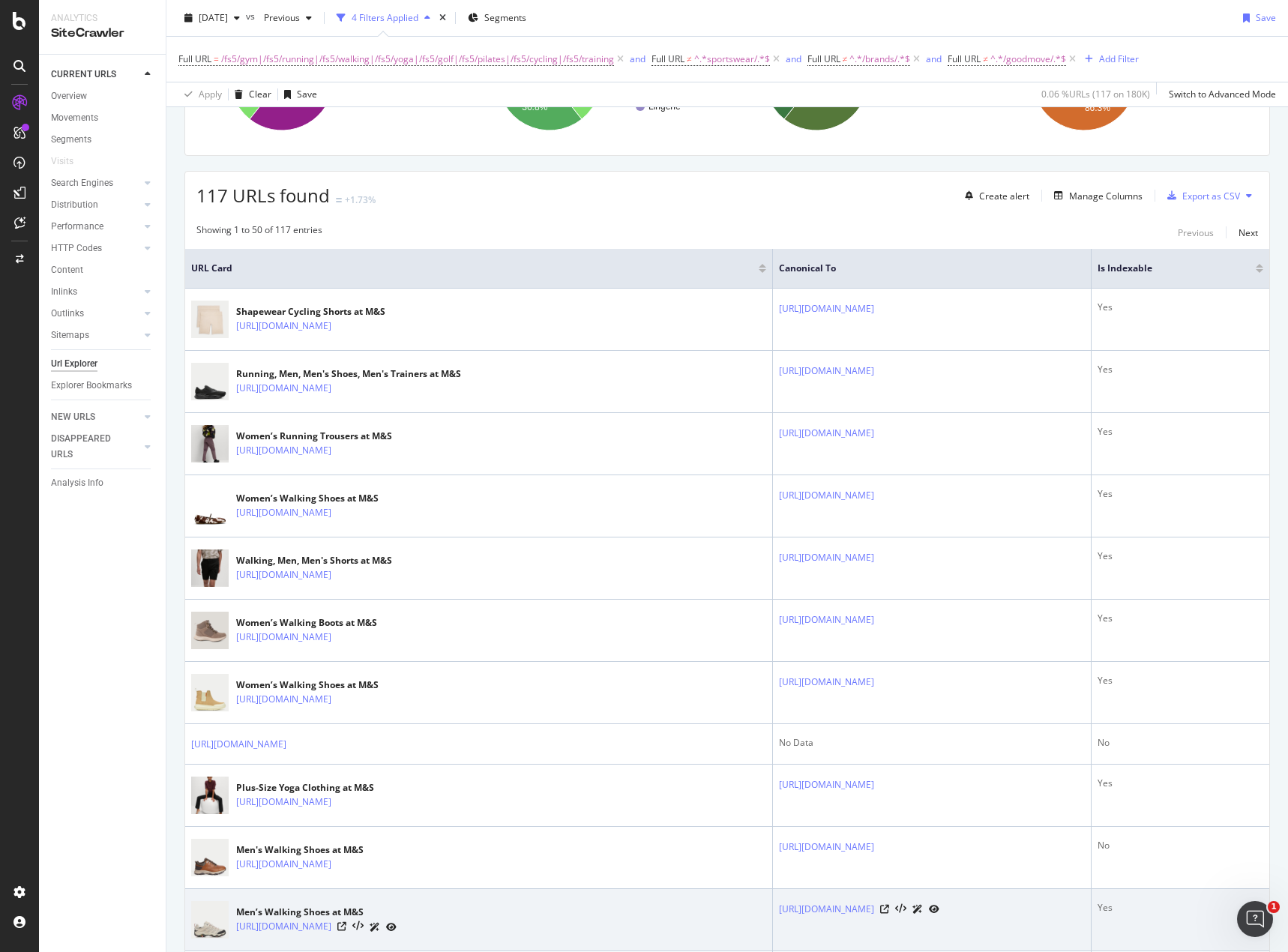
scroll to position [187, 0]
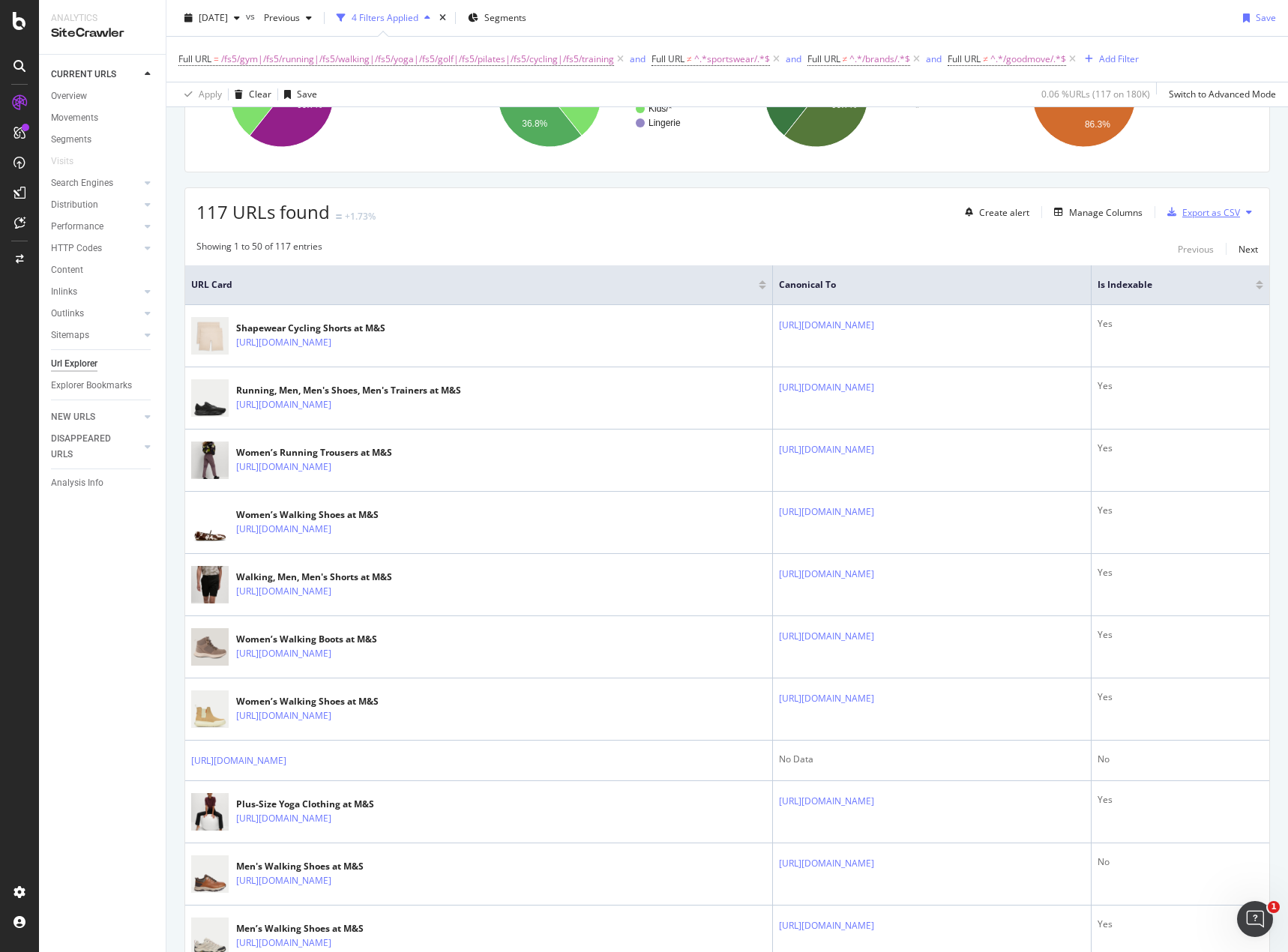
click at [1167, 215] on icon "button" at bounding box center [1171, 212] width 9 height 9
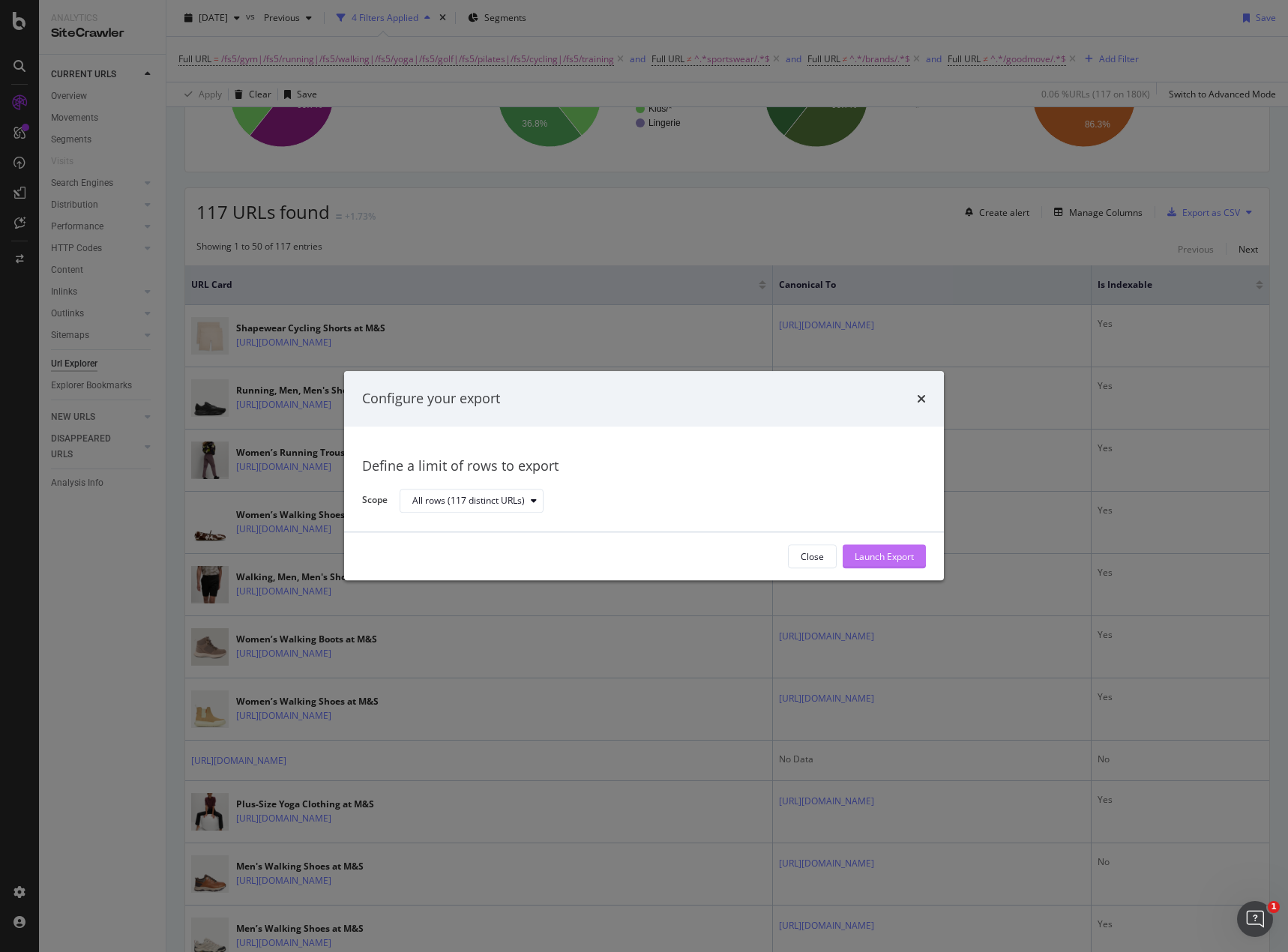
click at [912, 550] on div "Launch Export" at bounding box center [884, 557] width 59 height 13
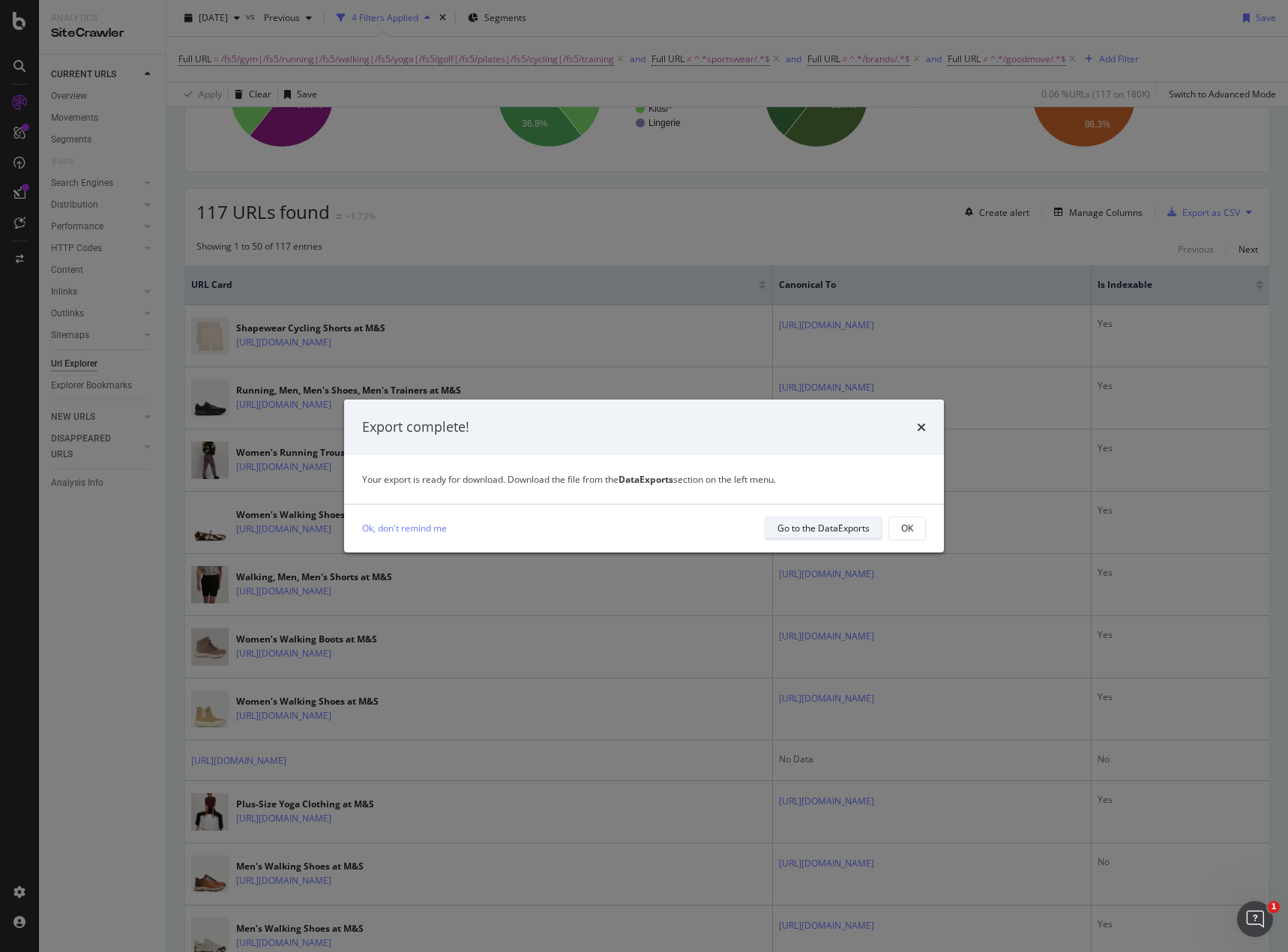
click at [836, 527] on div "Go to the DataExports" at bounding box center [824, 528] width 92 height 13
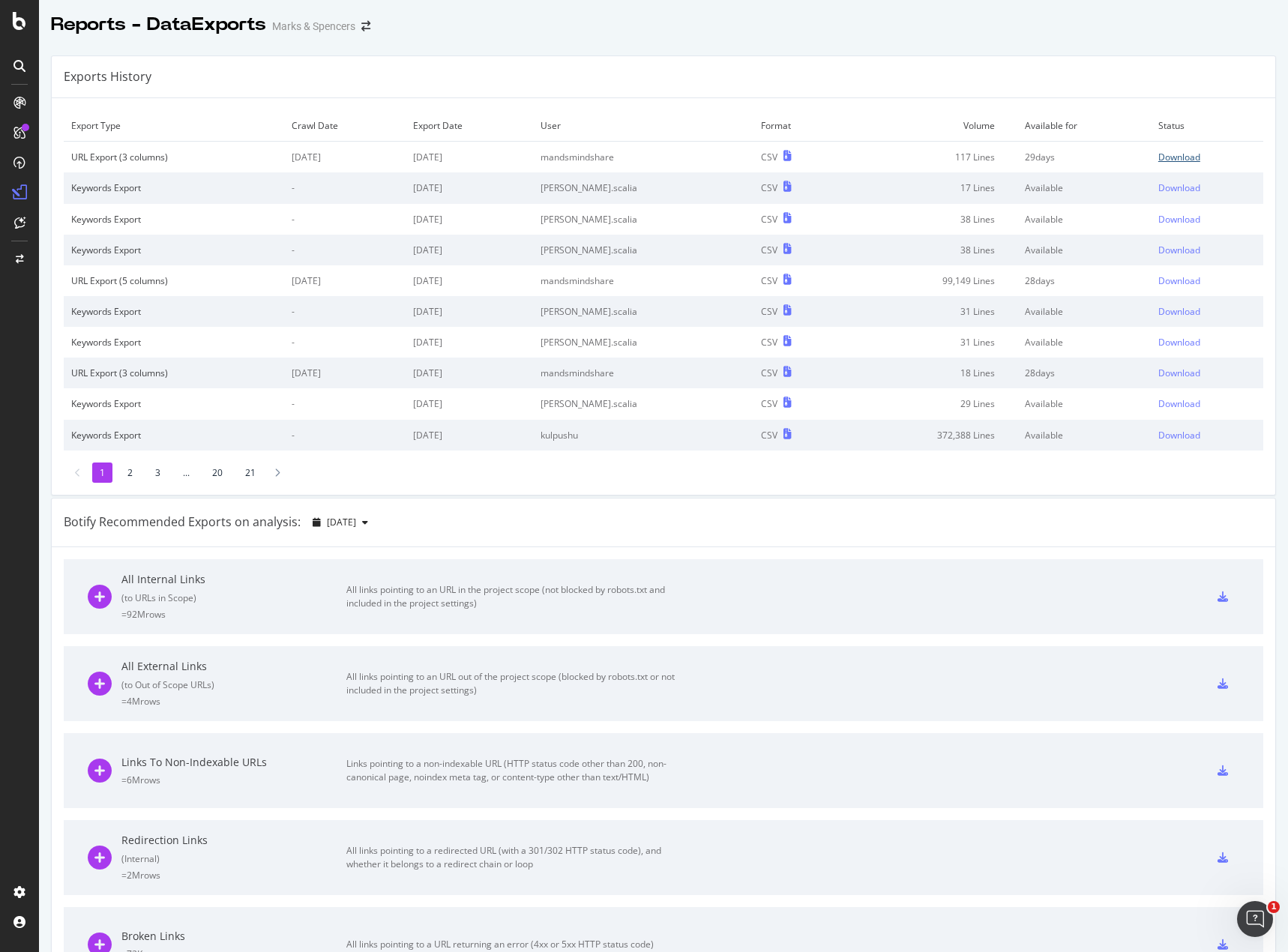
click at [1162, 155] on div "Download" at bounding box center [1179, 157] width 42 height 13
